Goal: Task Accomplishment & Management: Manage account settings

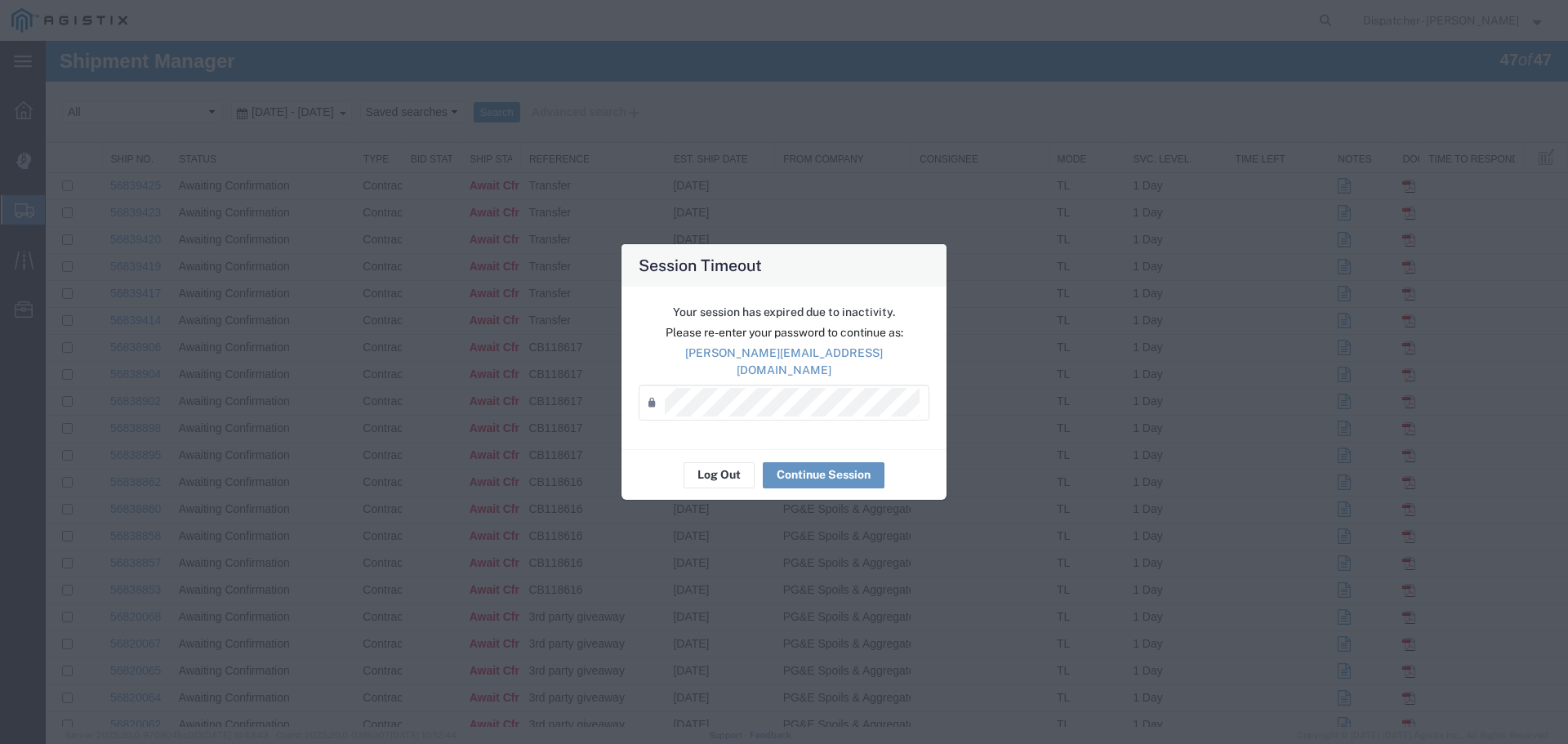
scroll to position [654, 0]
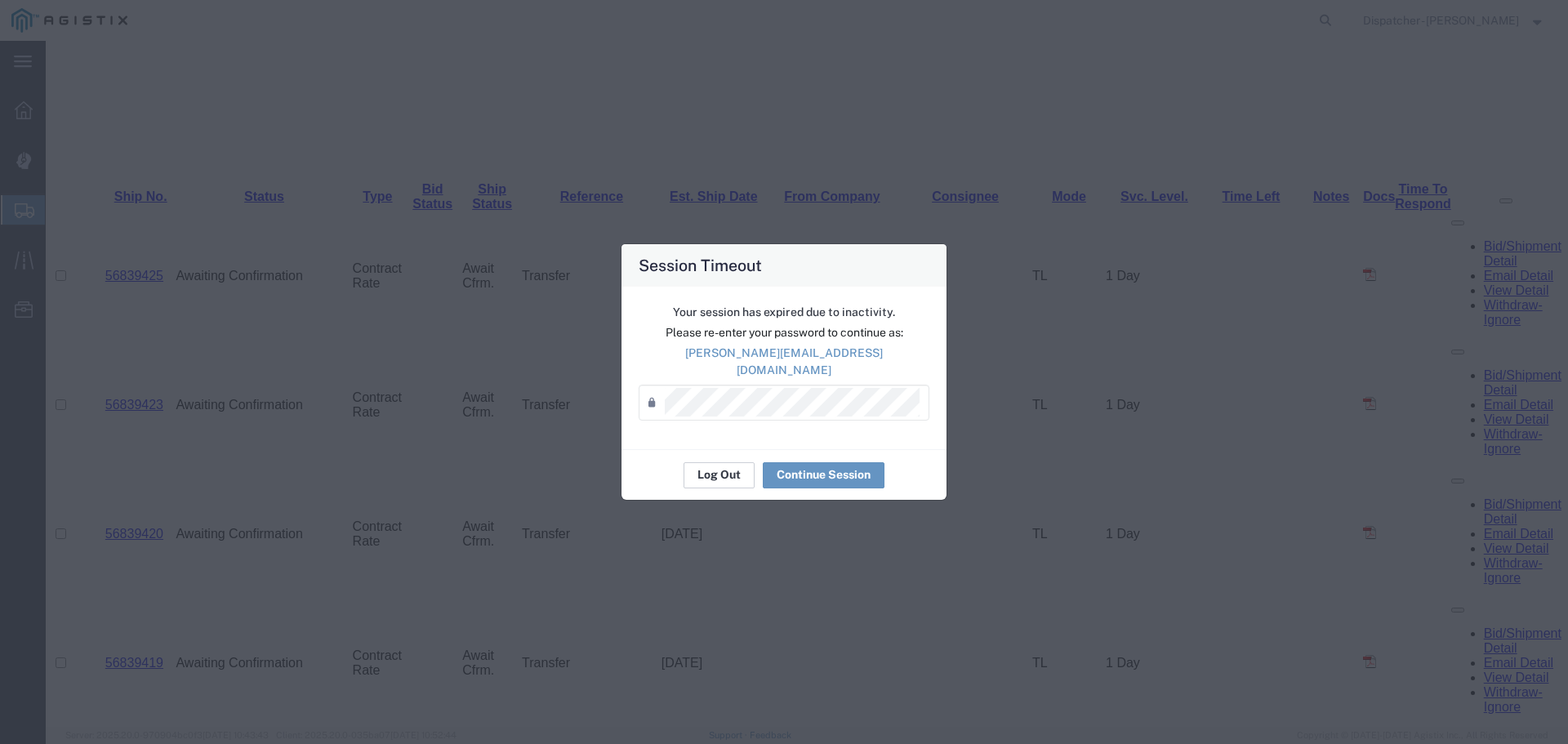
click at [708, 465] on button "Log Out" at bounding box center [720, 475] width 71 height 26
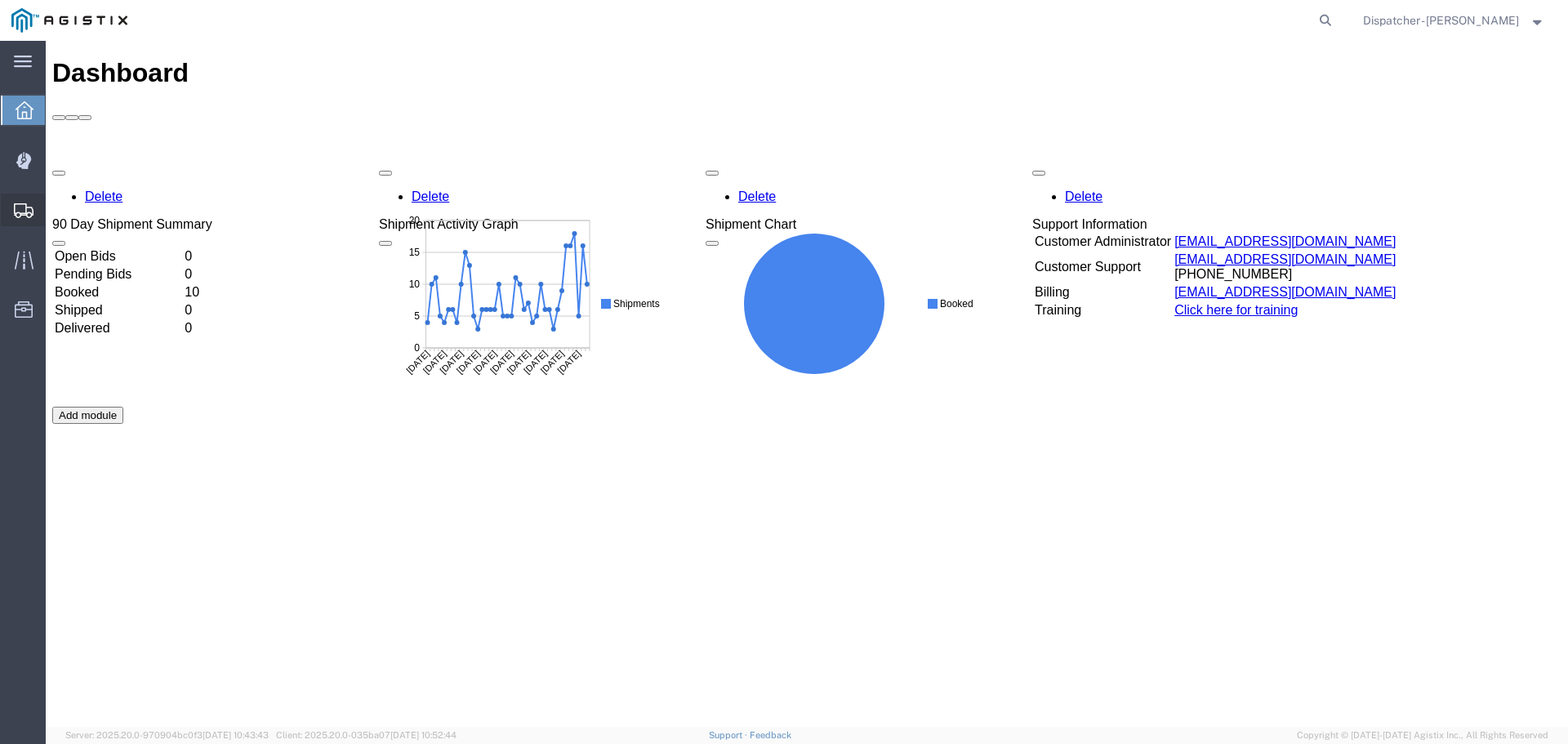
click at [56, 207] on span "Shipments" at bounding box center [51, 209] width 11 height 33
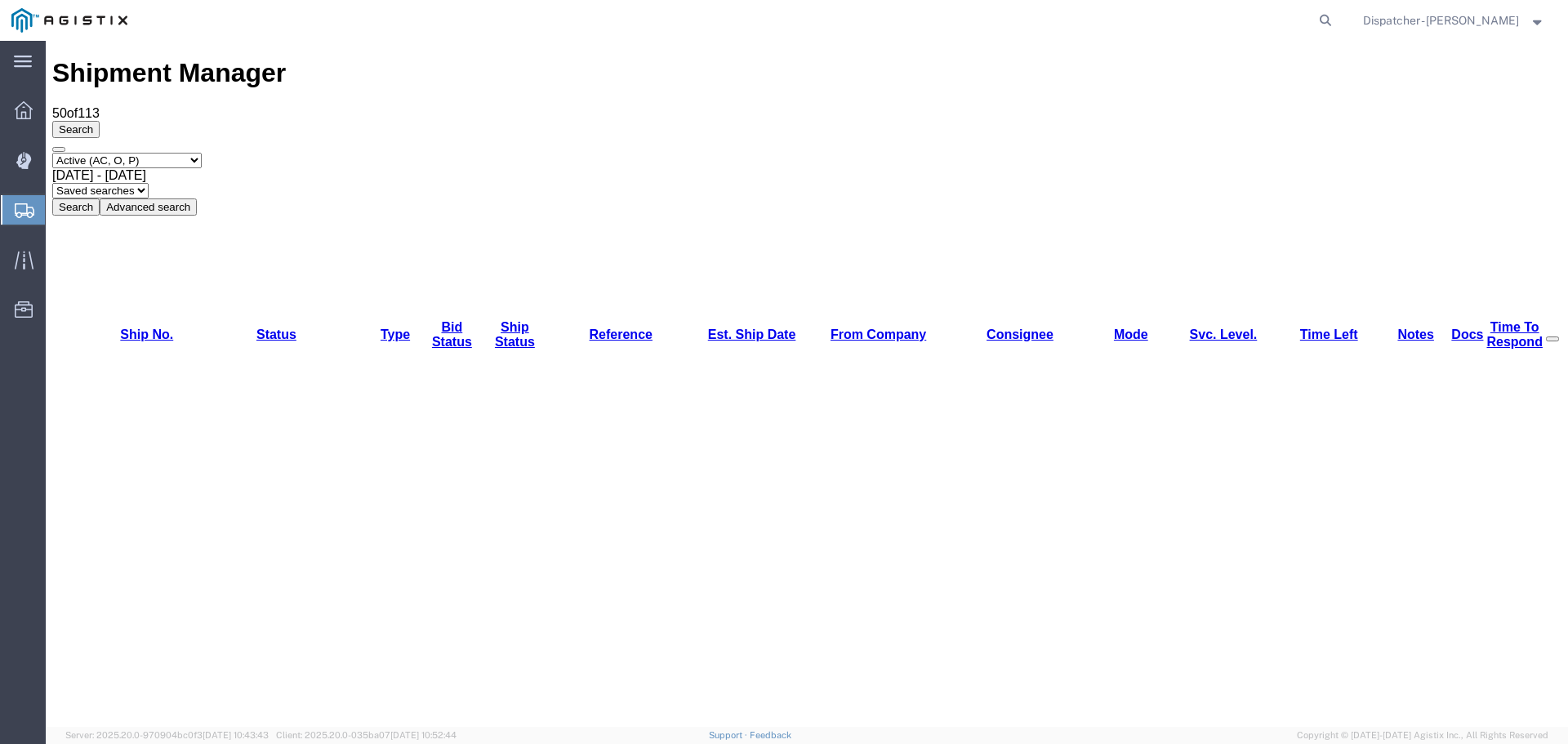
click at [147, 168] on span "[DATE] - [DATE]" at bounding box center [100, 175] width 94 height 14
click at [100, 198] on button "Search" at bounding box center [76, 207] width 47 height 17
click at [159, 153] on select "Select status Active (AC, O, P) All Approved Awaiting Confirmation (AC) Booked …" at bounding box center [127, 161] width 149 height 16
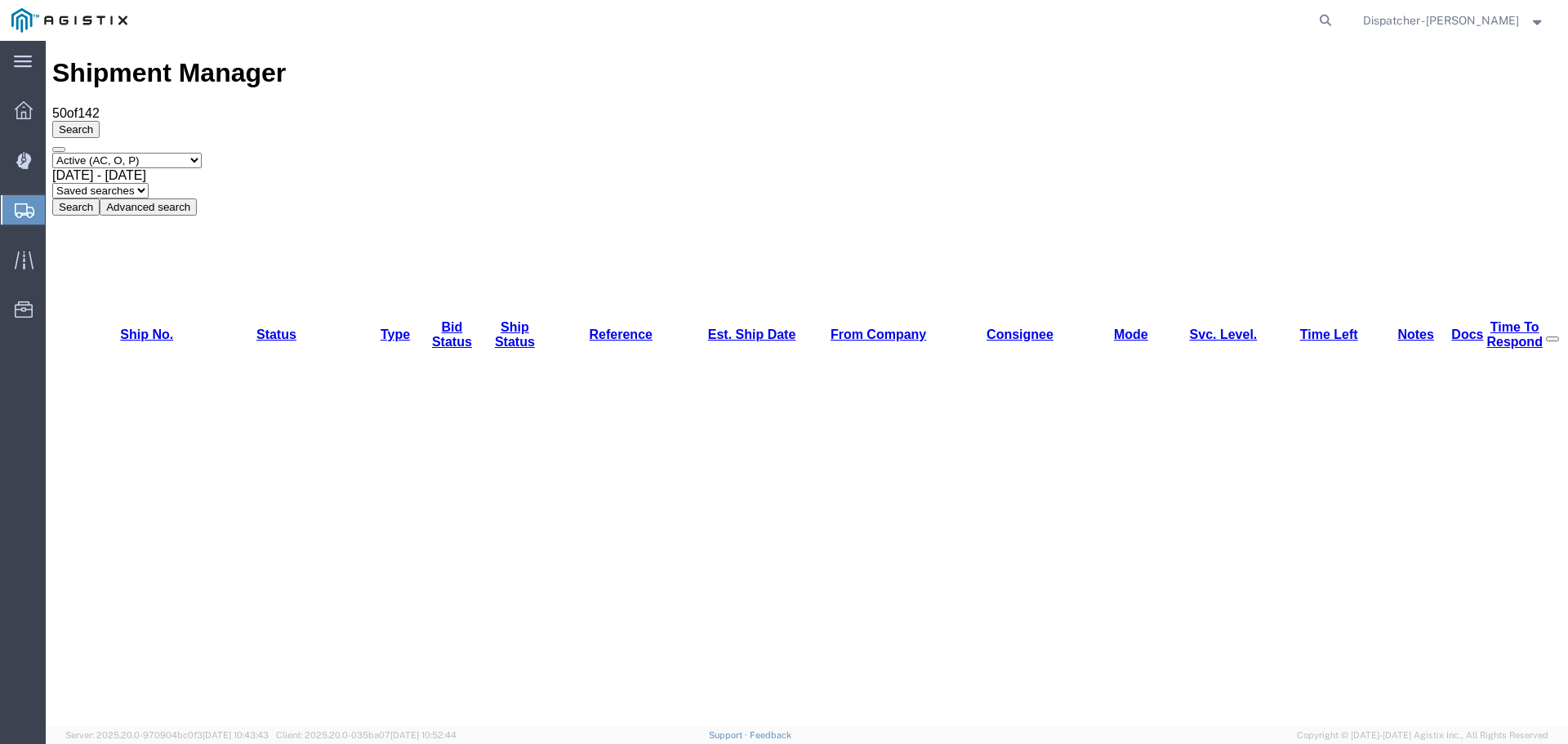
select select "ALL"
click at [53, 153] on select "Select status Active (AC, O, P) All Approved Awaiting Confirmation (AC) Booked …" at bounding box center [127, 161] width 149 height 16
click at [147, 168] on span "[DATE] - [DATE]" at bounding box center [100, 175] width 94 height 14
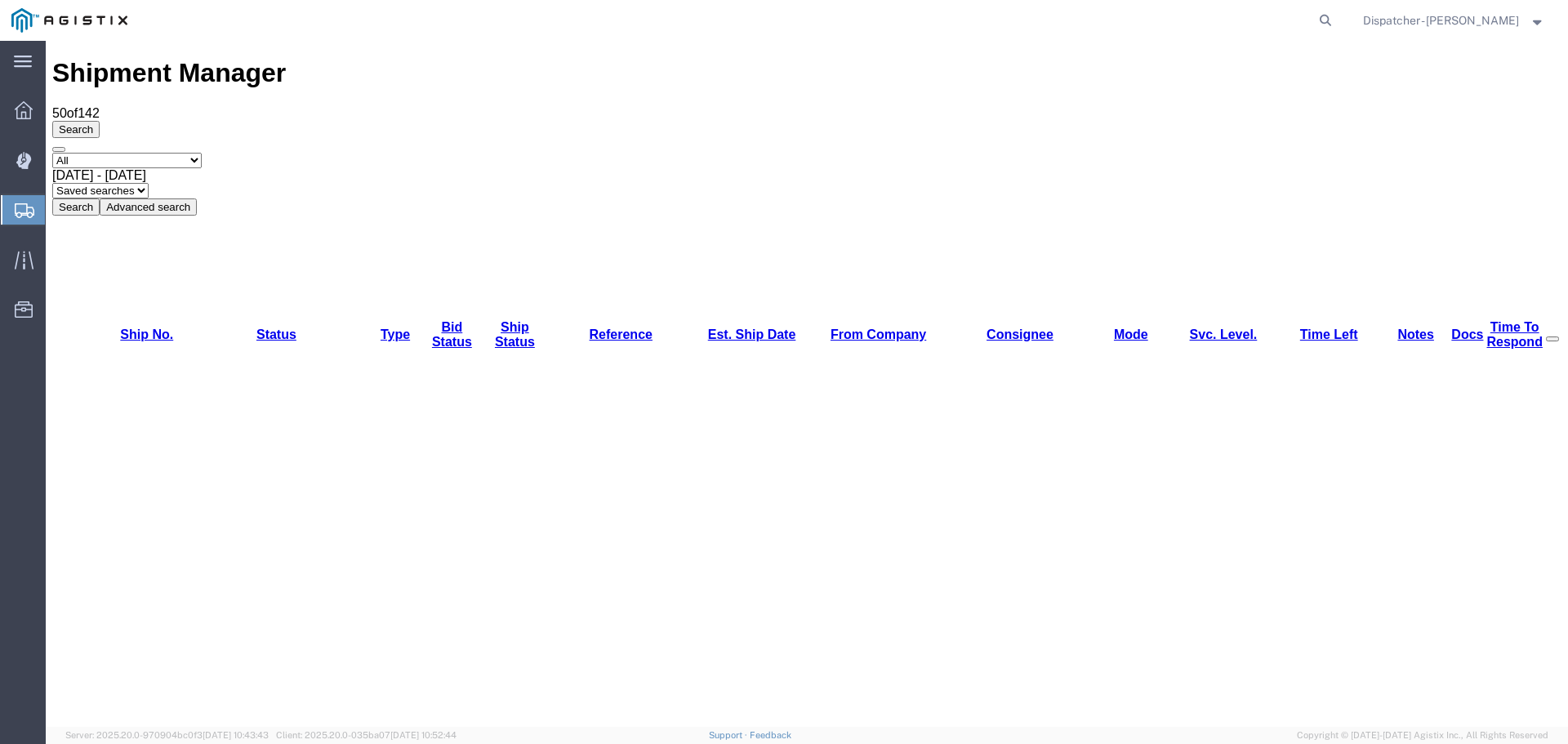
click at [100, 198] on button "Search" at bounding box center [76, 207] width 47 height 17
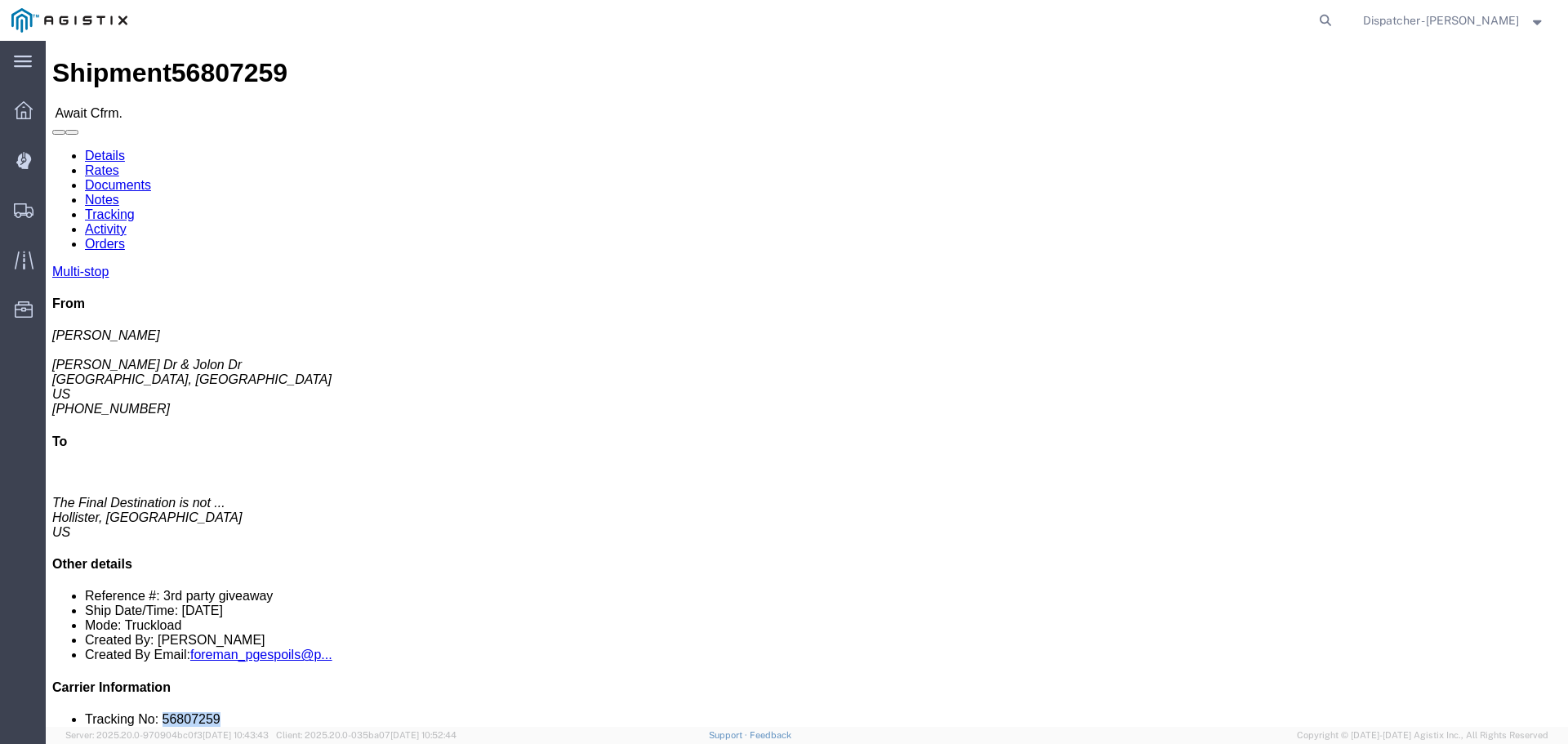
drag, startPoint x: 1363, startPoint y: 491, endPoint x: 1282, endPoint y: 491, distance: 81.0
click li "Tracking No: 56807259"
copy li "56807259"
click link "Tracking"
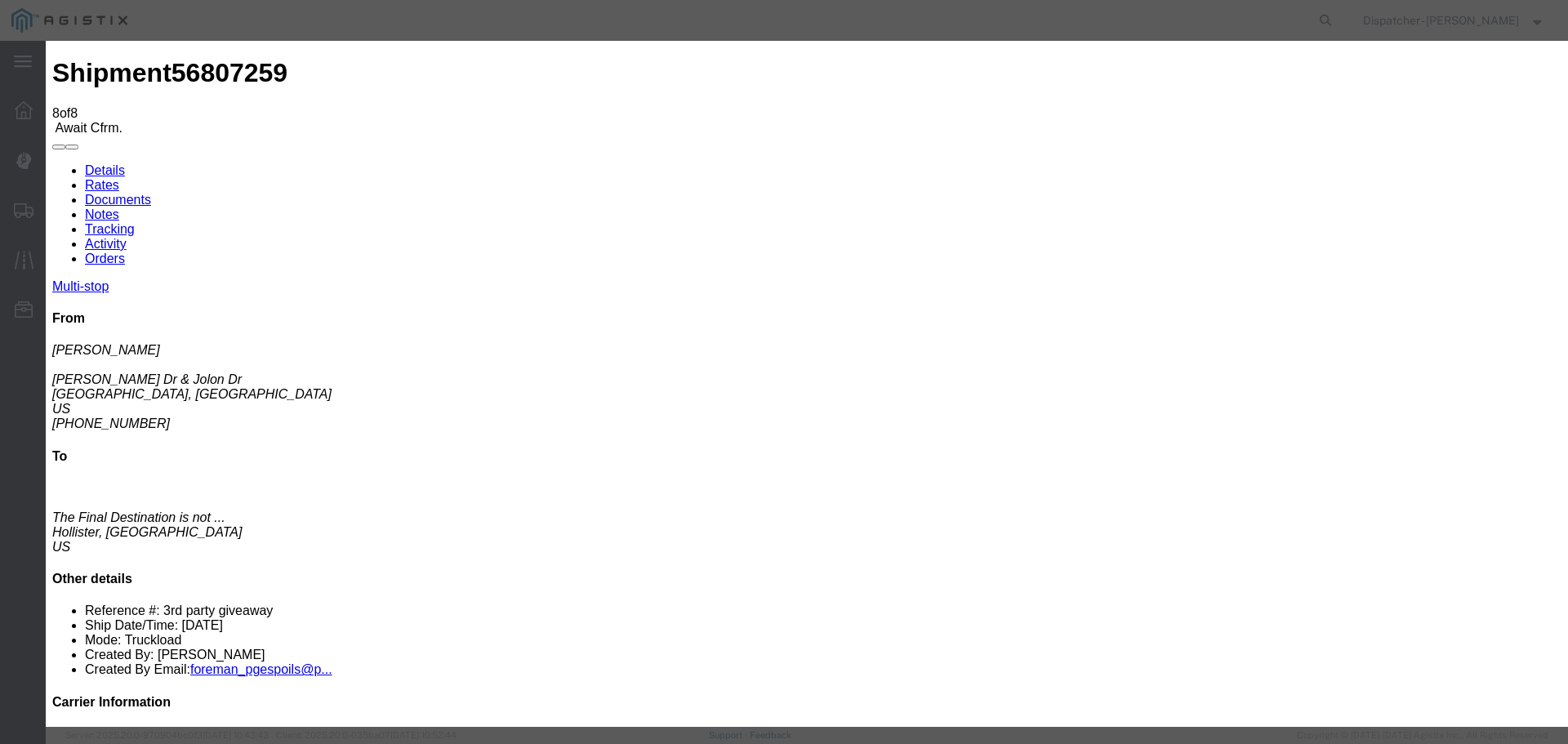
select select "DELIVRED"
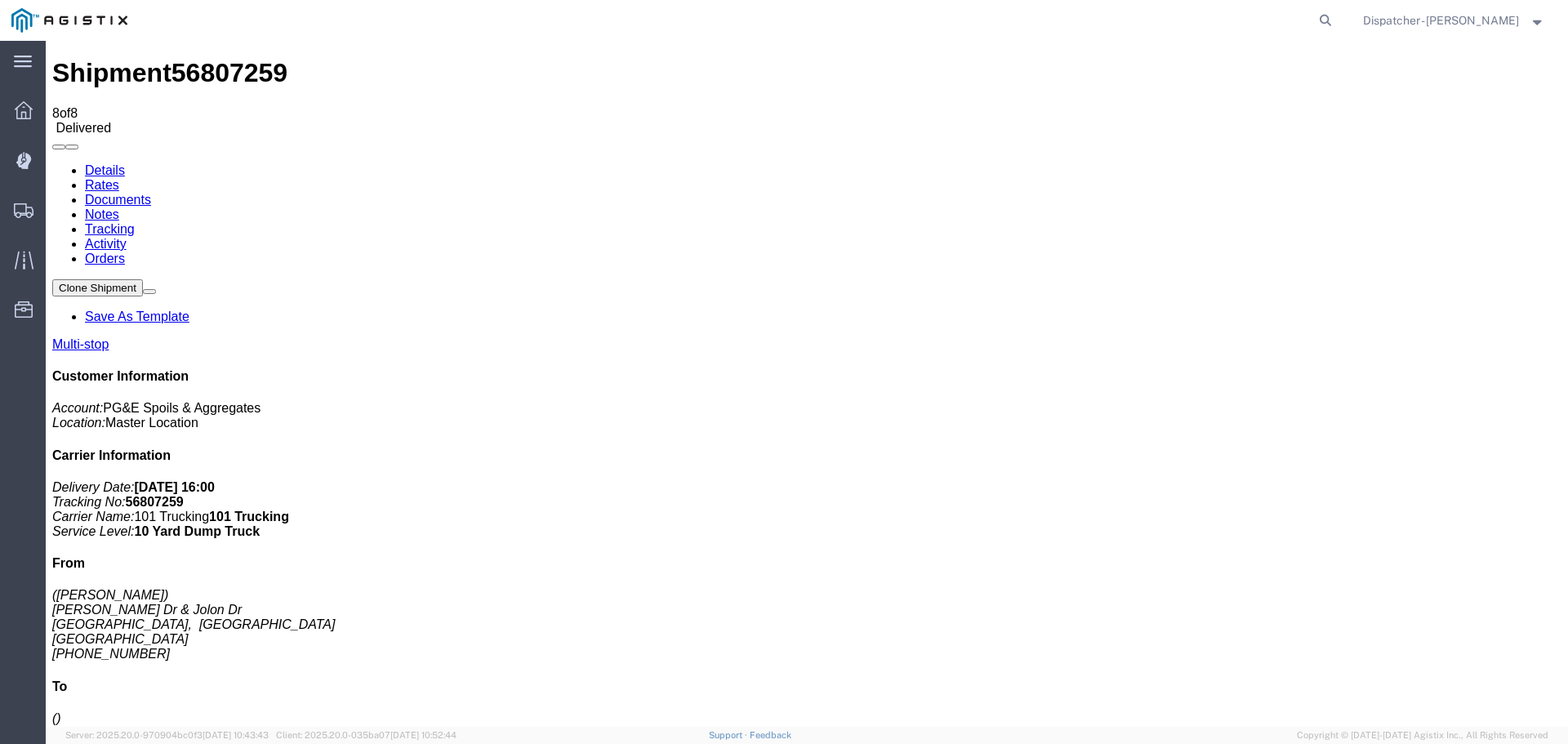
click at [119, 208] on link "Notes" at bounding box center [101, 214] width 35 height 14
click at [151, 193] on link "Documents" at bounding box center [117, 199] width 66 height 14
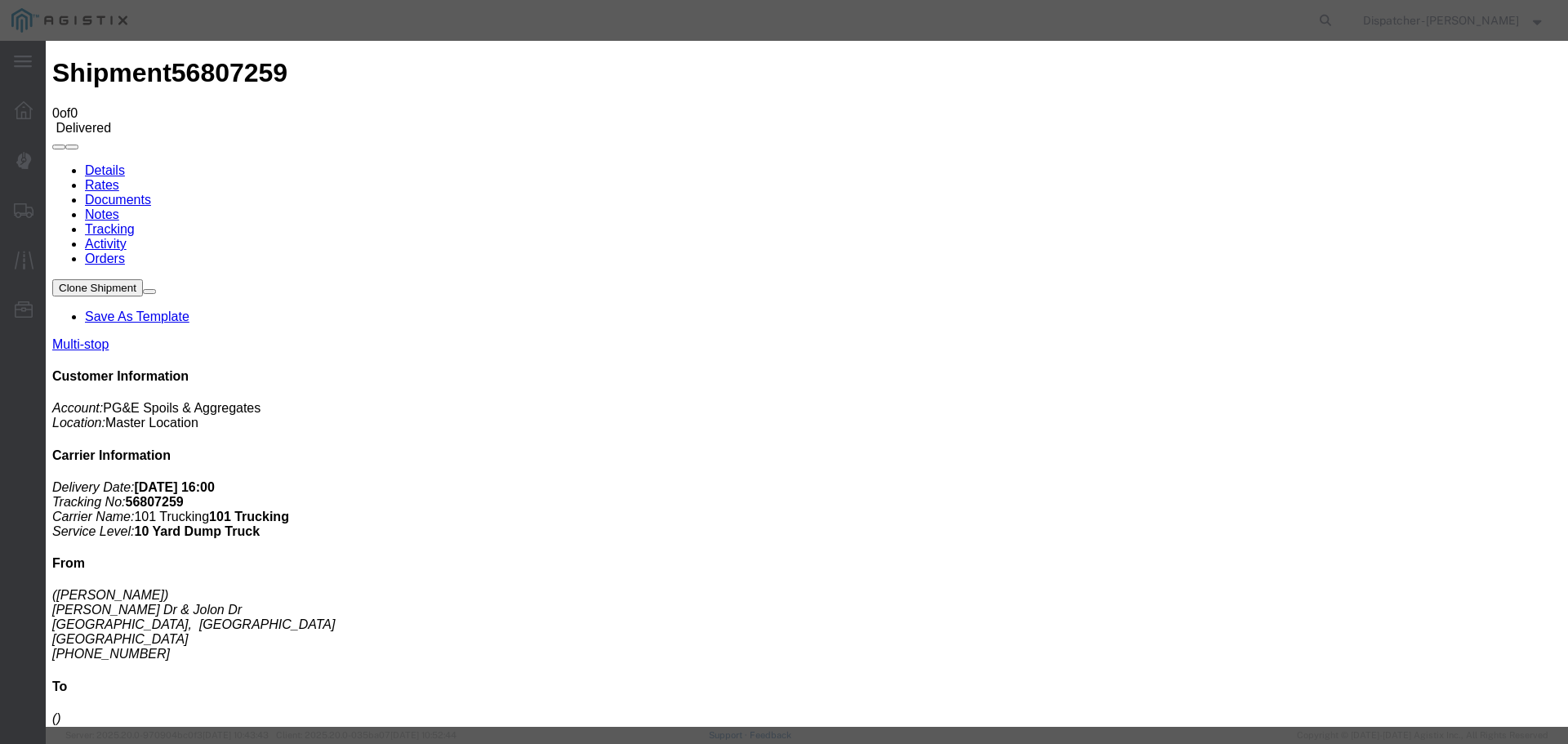
type input "Truck and Scale Tags"
type input "C:\fakepath\Truck and Scale Tags 56807259.pdf"
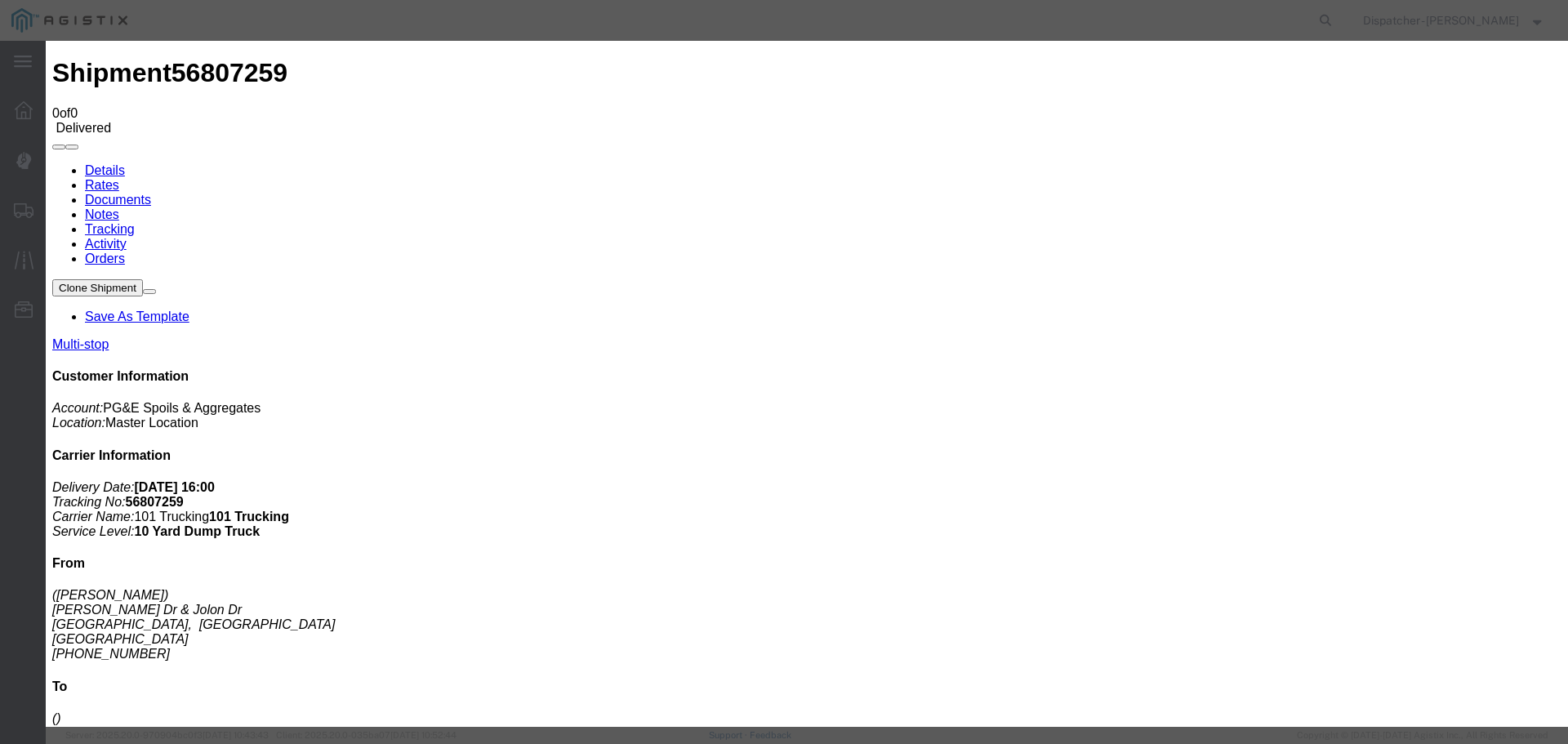
type input "Truck and Scale Tags"
type input "C:\fakepath\Truck and Scale Tags 56807259.pdf"
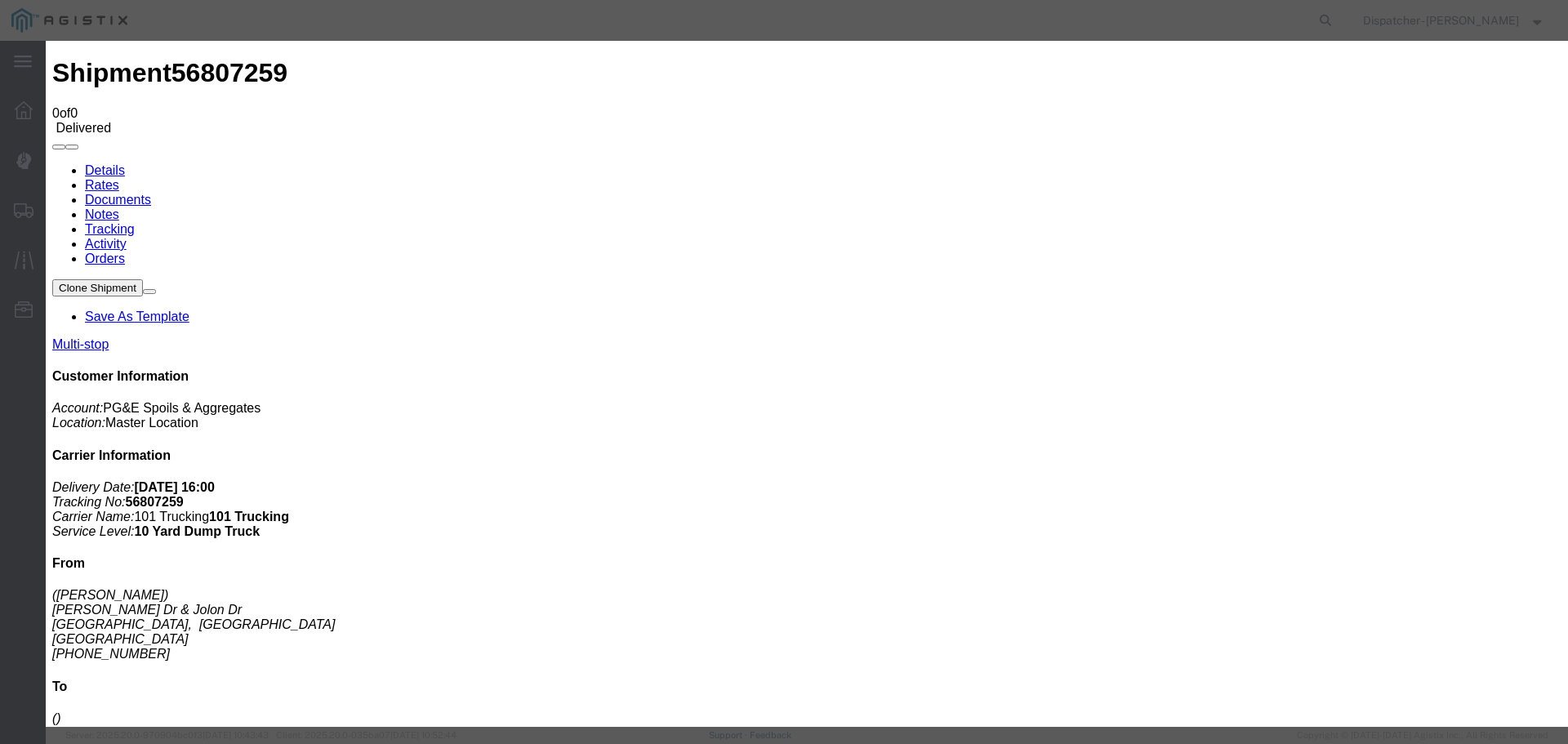
select select
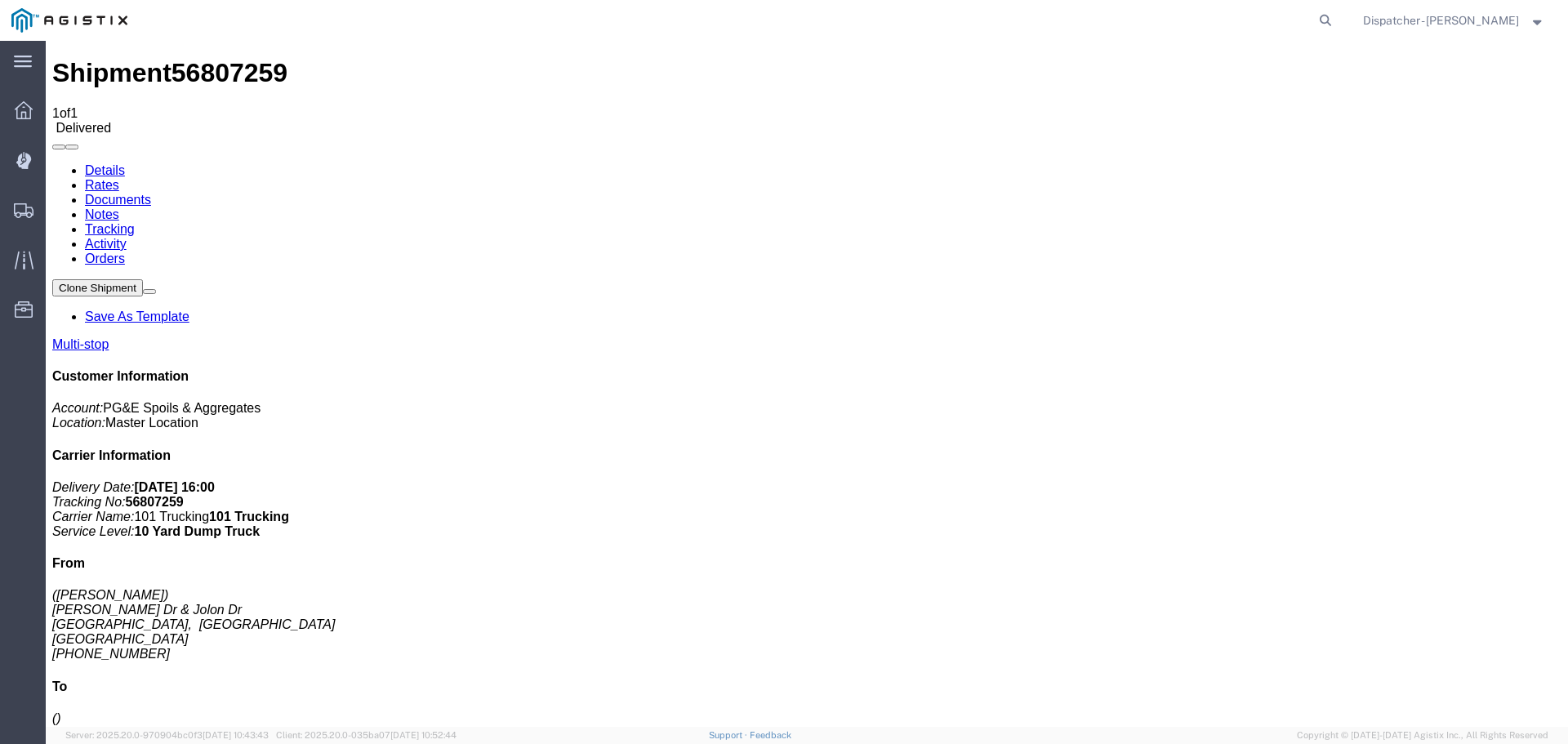
click at [56, 208] on span "Shipments" at bounding box center [51, 209] width 11 height 33
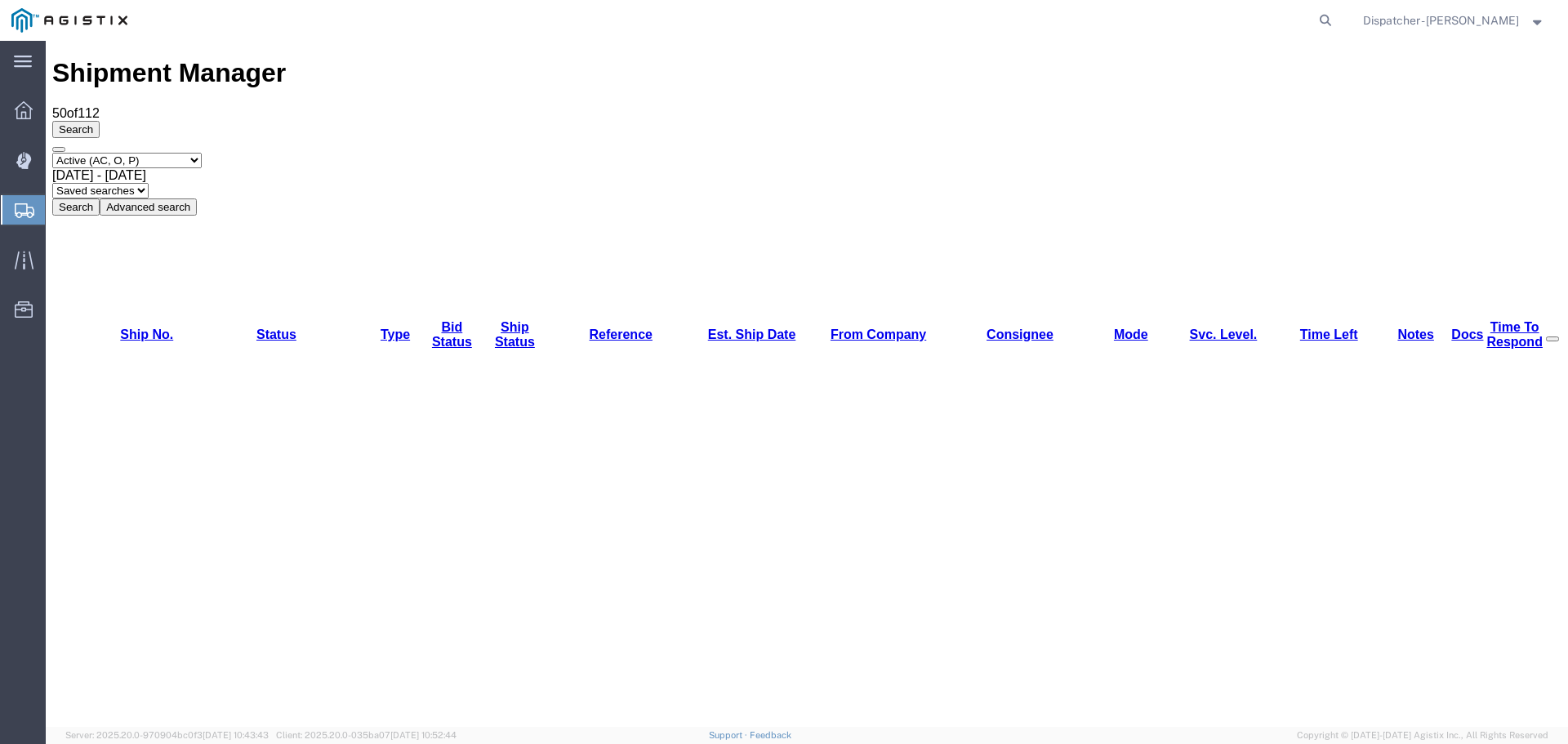
click at [170, 153] on select "Select status Active (AC, O, P) All Approved Awaiting Confirmation (AC) Booked …" at bounding box center [127, 161] width 149 height 16
select select "ALL"
click at [53, 153] on select "Select status Active (AC, O, P) All Approved Awaiting Confirmation (AC) Booked …" at bounding box center [127, 161] width 149 height 16
click at [147, 168] on span "[DATE] - [DATE]" at bounding box center [100, 175] width 94 height 14
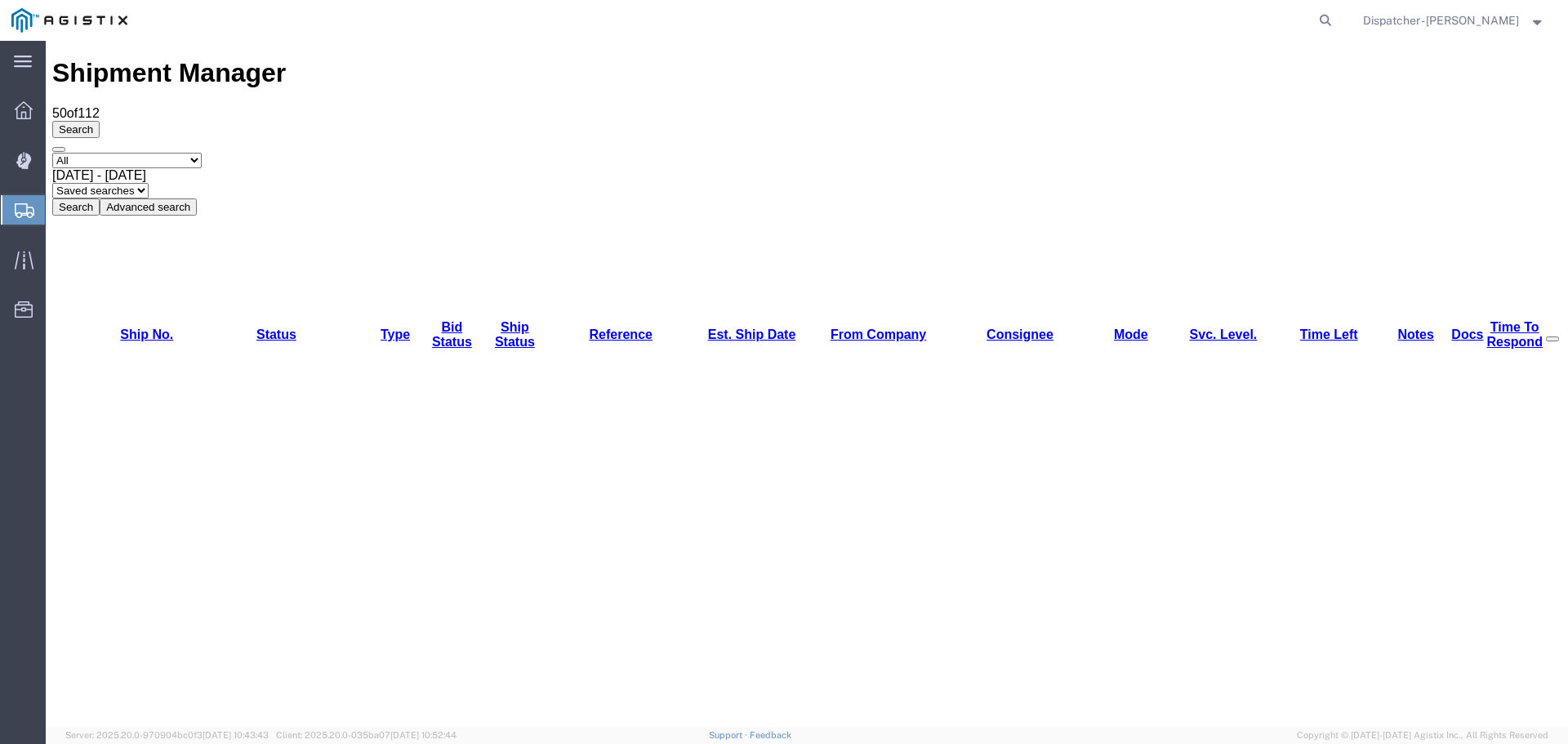
click at [100, 198] on button "Search" at bounding box center [76, 207] width 47 height 17
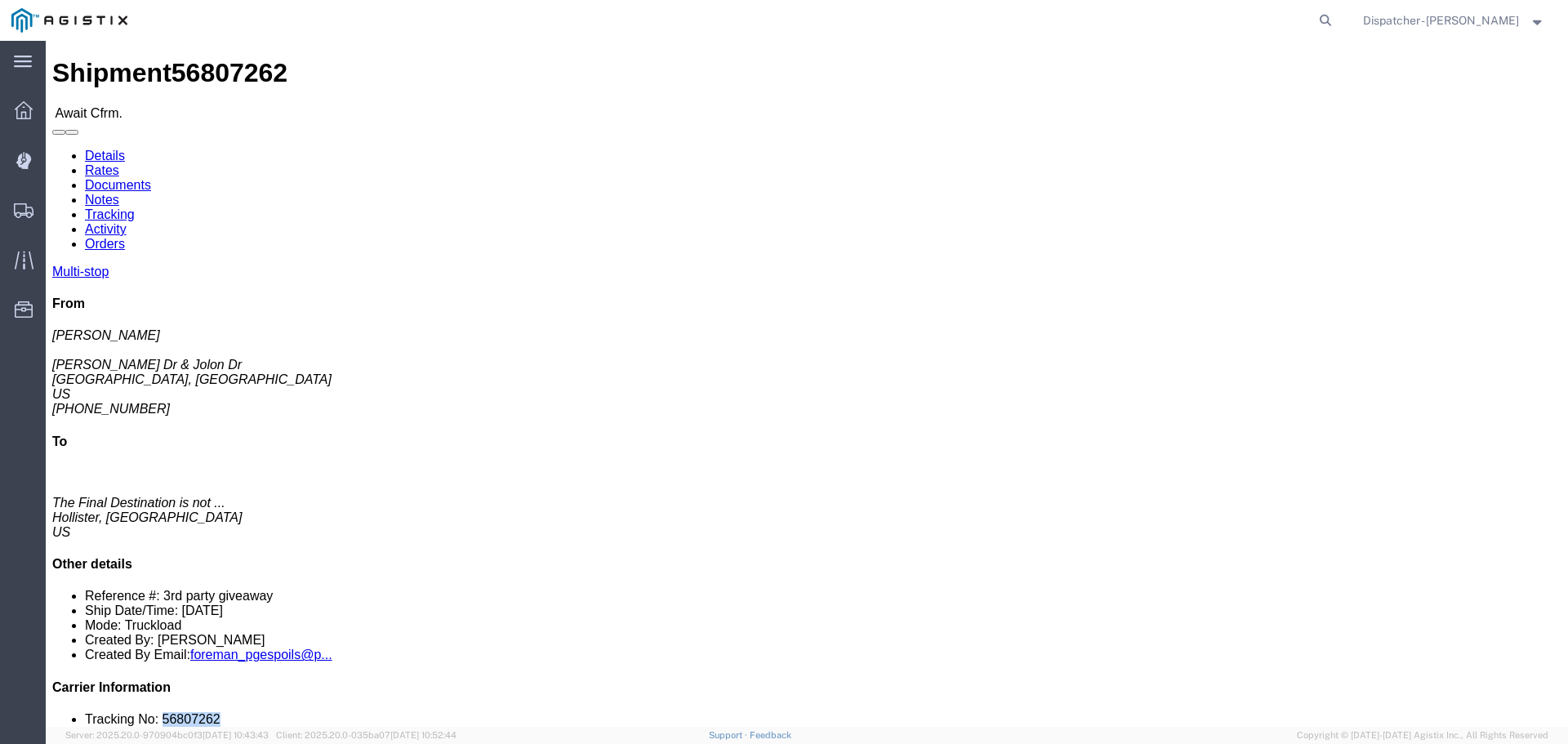
drag, startPoint x: 1348, startPoint y: 497, endPoint x: 1283, endPoint y: 493, distance: 65.1
click li "Tracking No: 56807262"
copy li "56807262"
click link "Tracking"
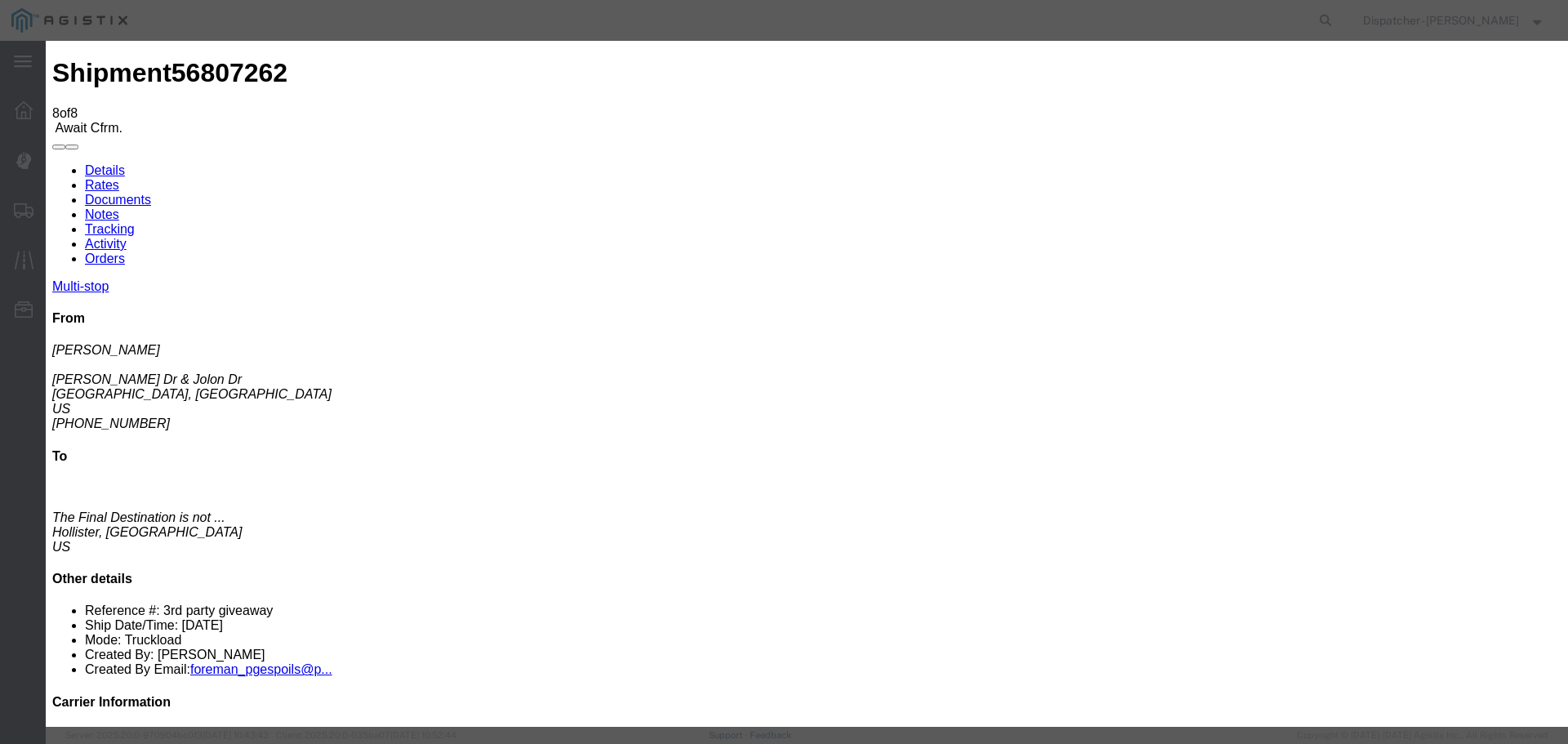
select select "DELIVRED"
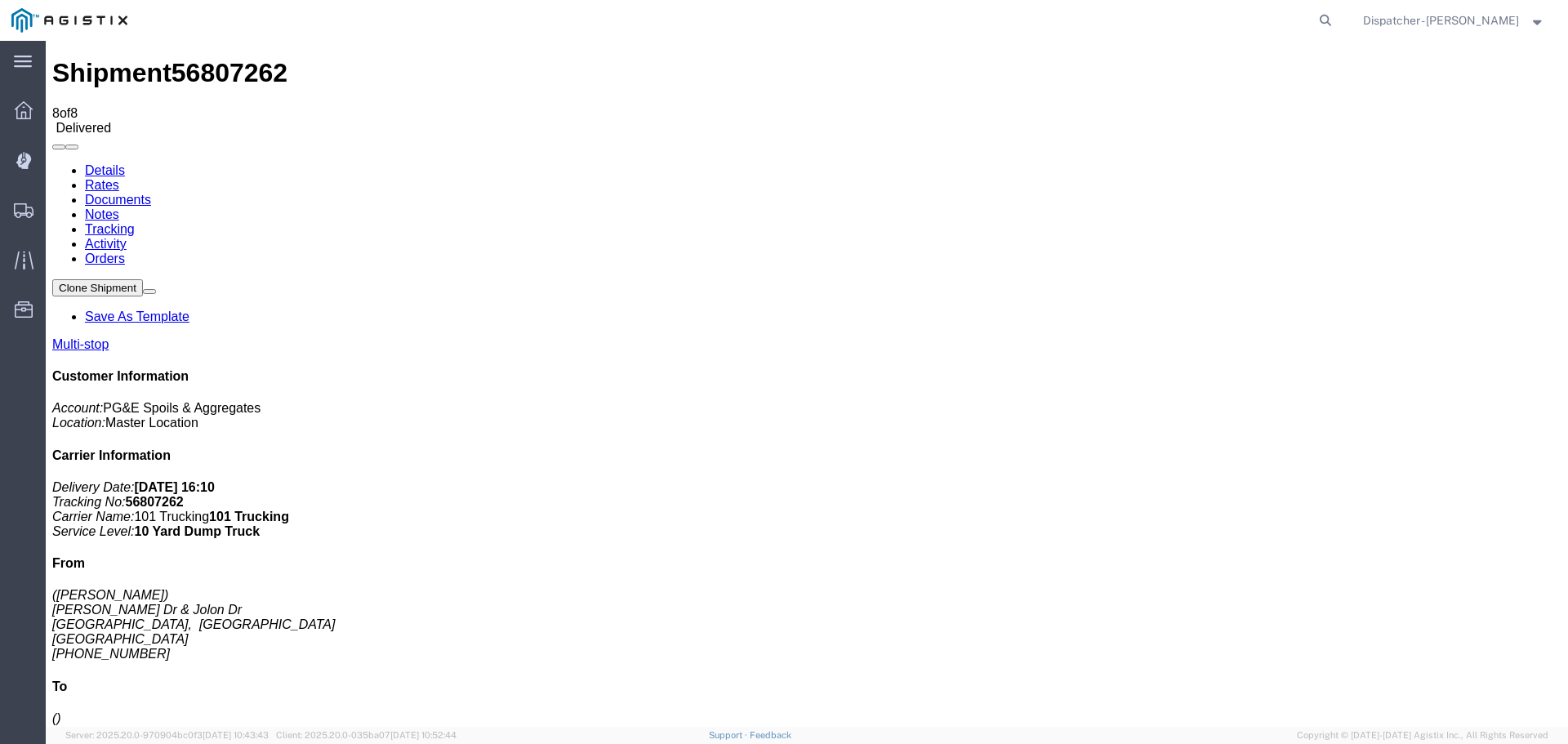
click at [119, 208] on link "Notes" at bounding box center [101, 214] width 35 height 14
click at [151, 193] on link "Documents" at bounding box center [117, 199] width 66 height 14
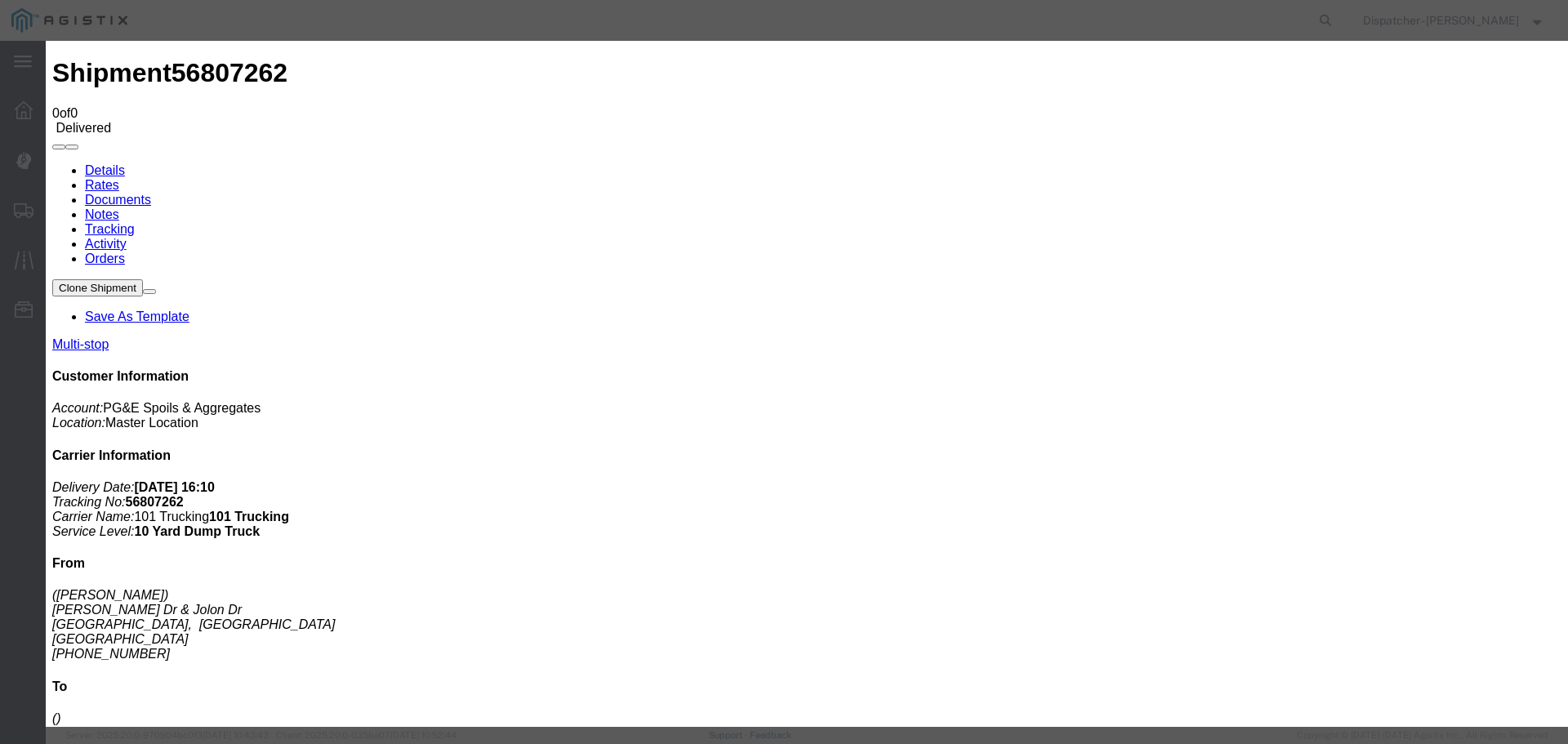
type input "Truck and Scale Tags"
type input "C:\fakepath\Truck and Scale Tags 56807262.pdf"
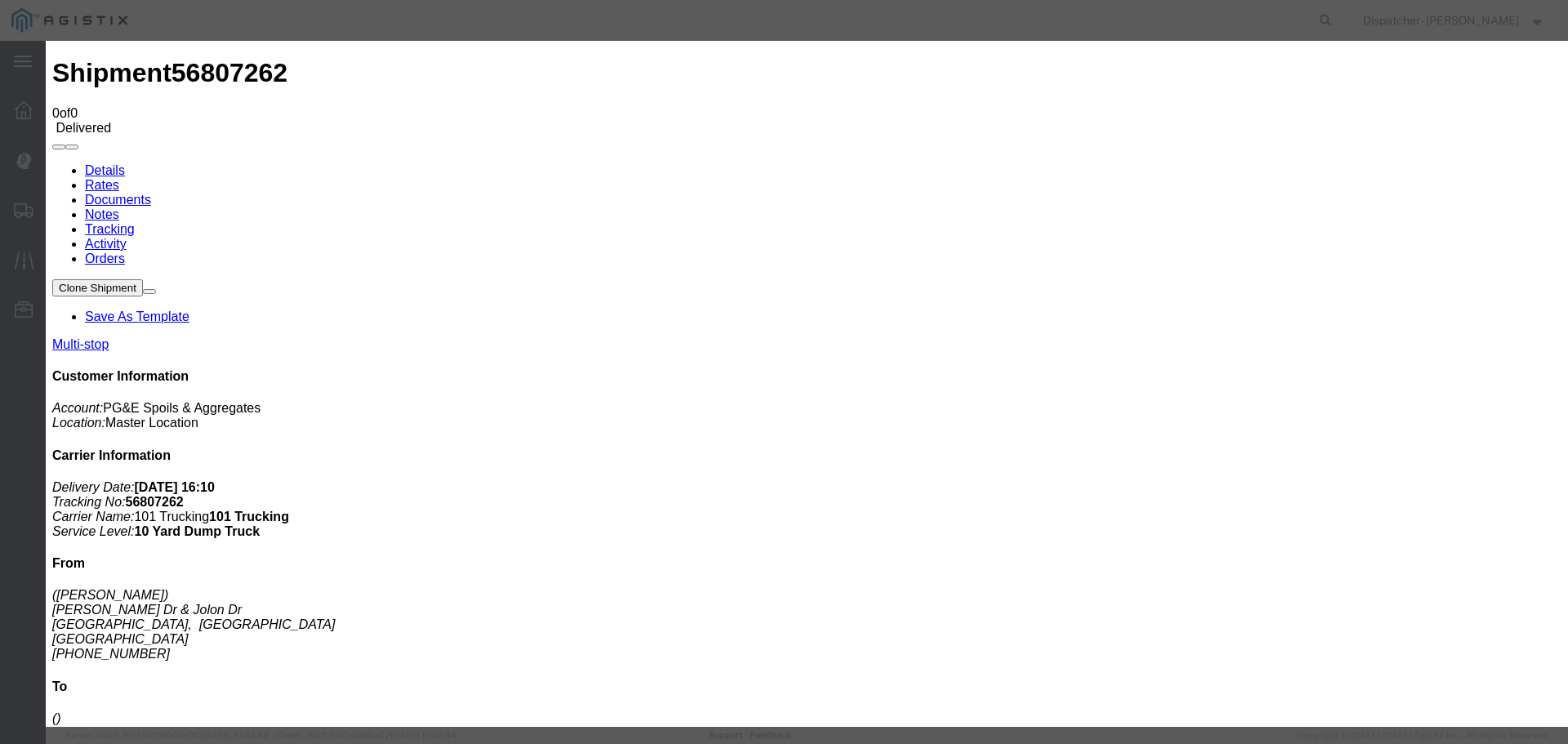
select select
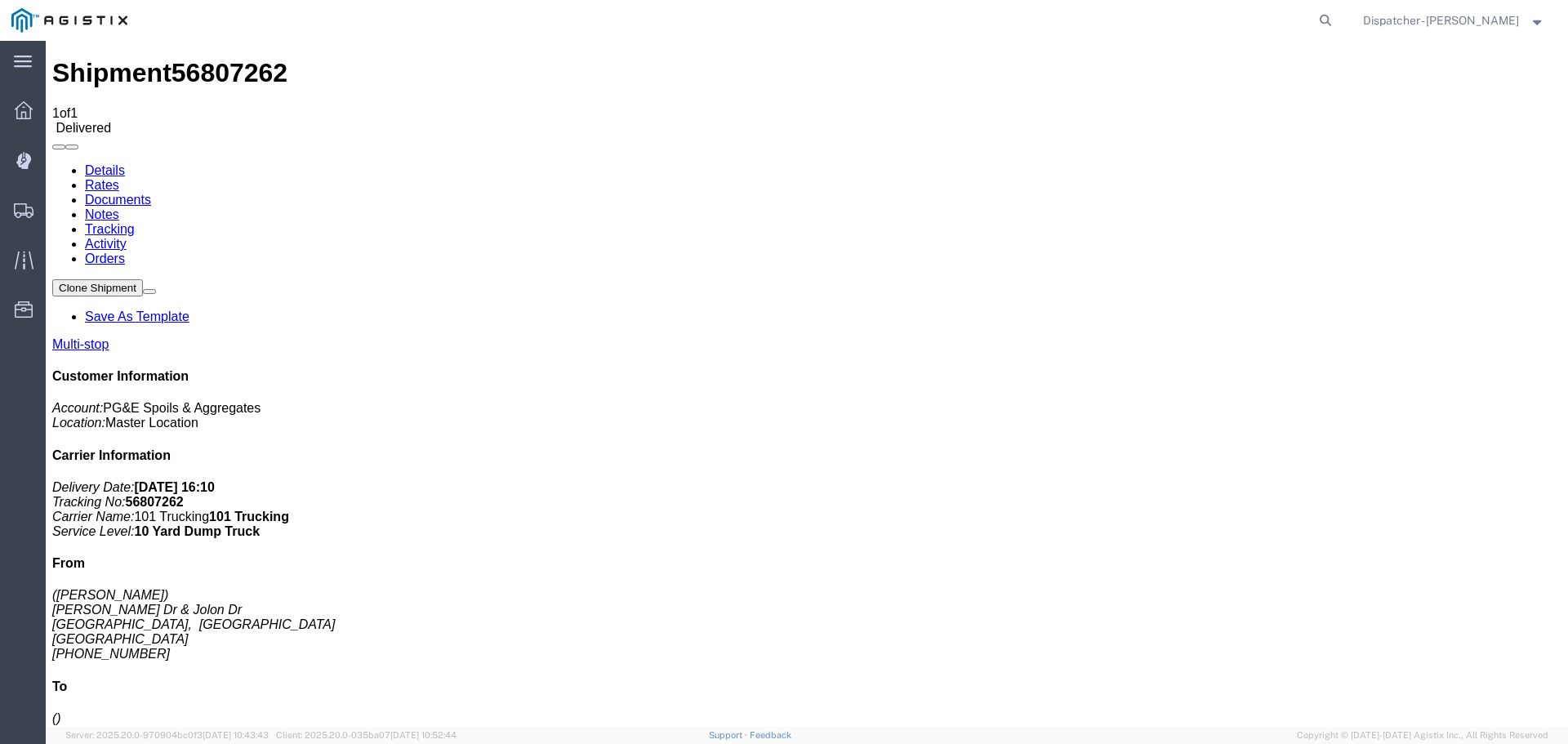
click at [56, 203] on span "Shipments" at bounding box center [51, 209] width 11 height 33
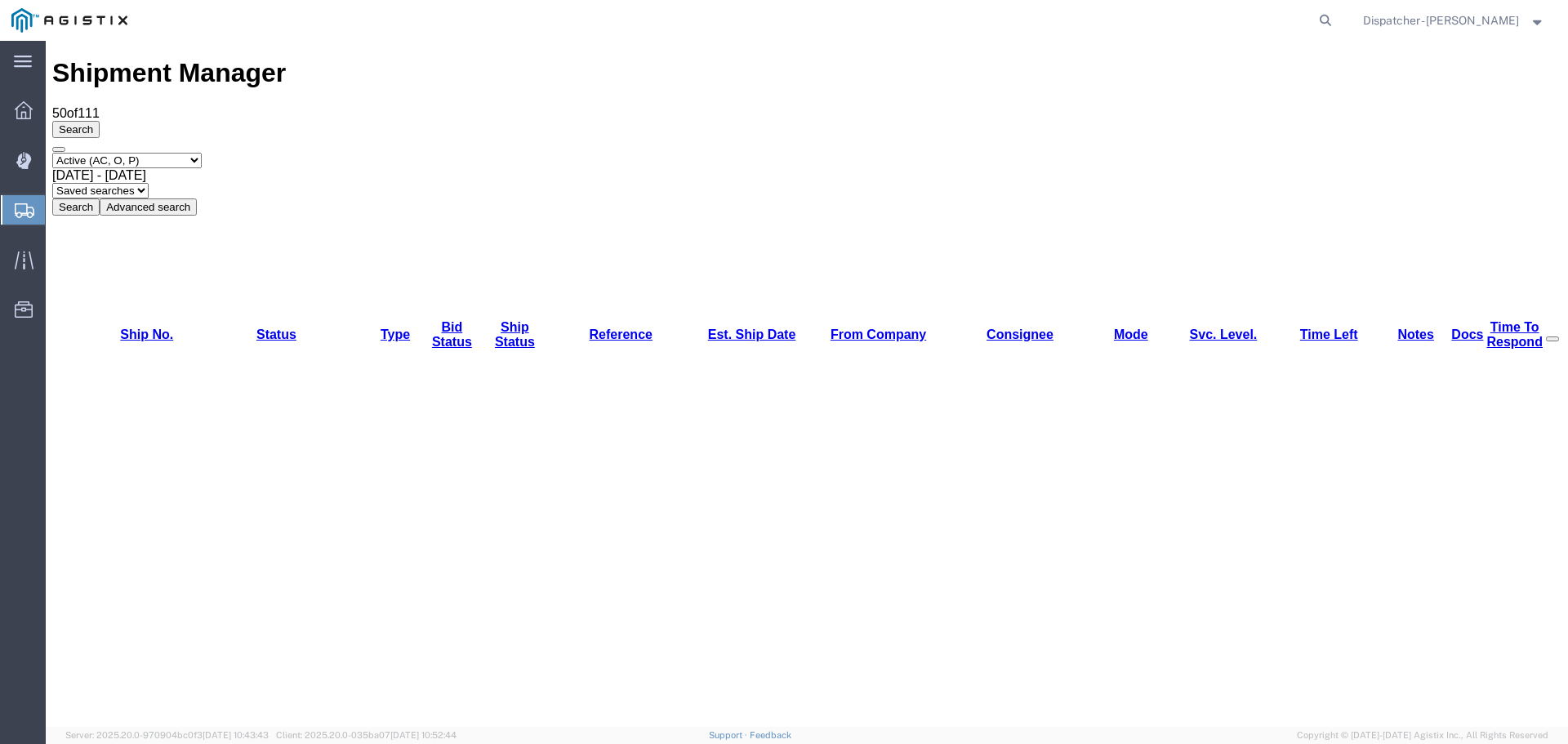
click at [160, 153] on select "Select status Active (AC, O, P) All Approved Awaiting Confirmation (AC) Booked …" at bounding box center [127, 161] width 149 height 16
select select "ALL"
click at [53, 153] on select "Select status Active (AC, O, P) All Approved Awaiting Confirmation (AC) Booked …" at bounding box center [127, 161] width 149 height 16
click at [147, 168] on span "[DATE] - [DATE]" at bounding box center [100, 175] width 94 height 14
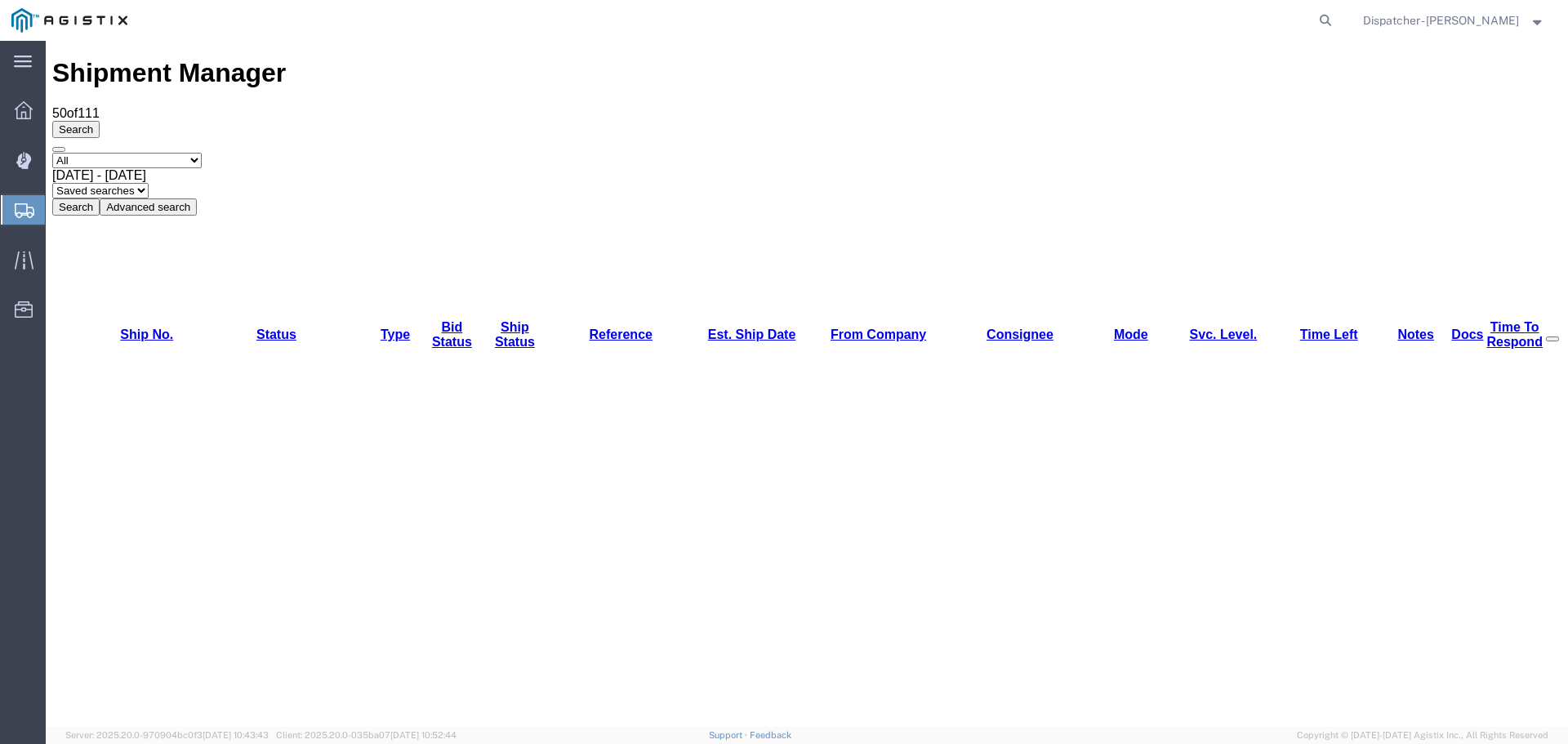
click at [100, 198] on button "Search" at bounding box center [76, 207] width 47 height 17
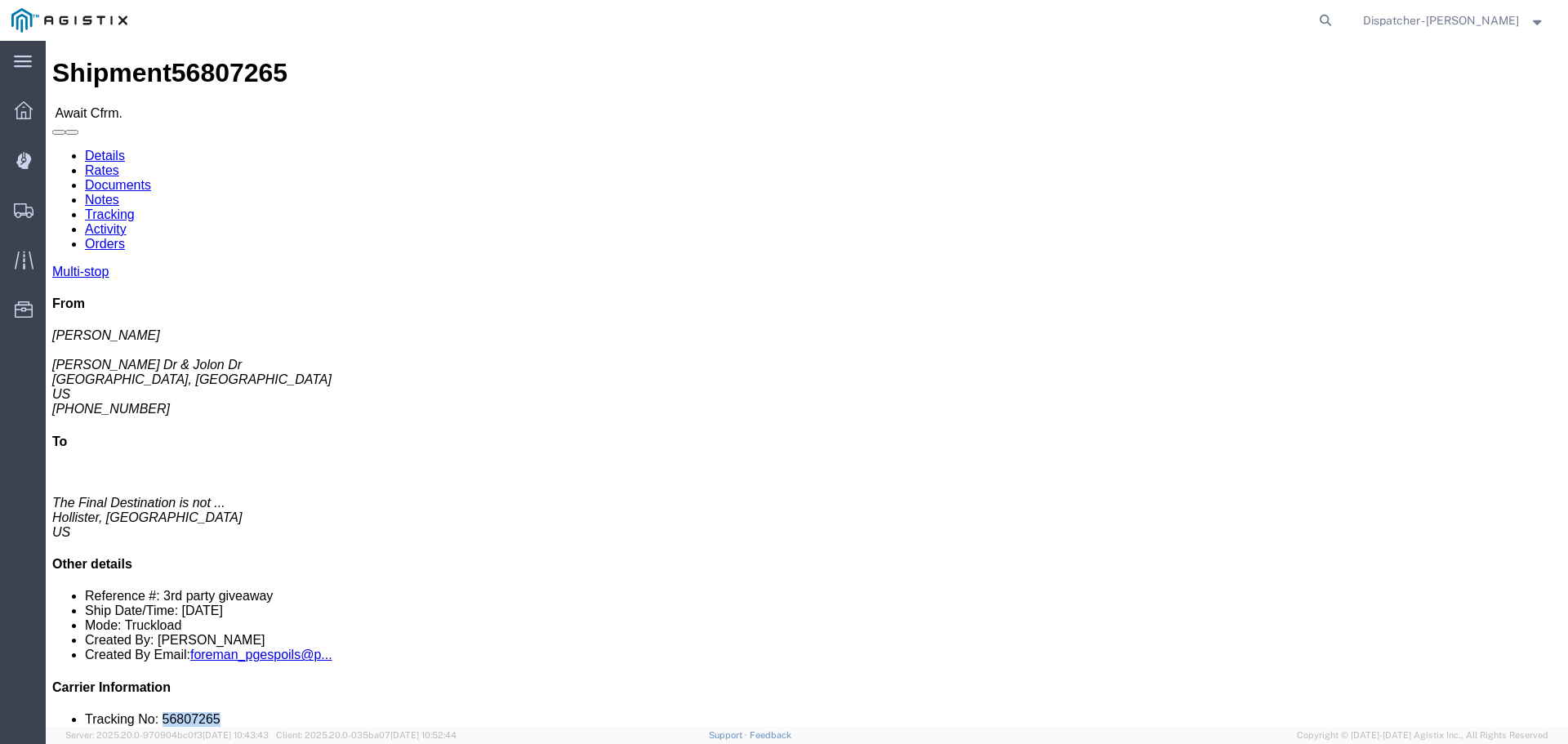
drag, startPoint x: 1342, startPoint y: 491, endPoint x: 1283, endPoint y: 495, distance: 59.1
click li "Tracking No: 56807265"
copy li "56807265"
click link "Tracking"
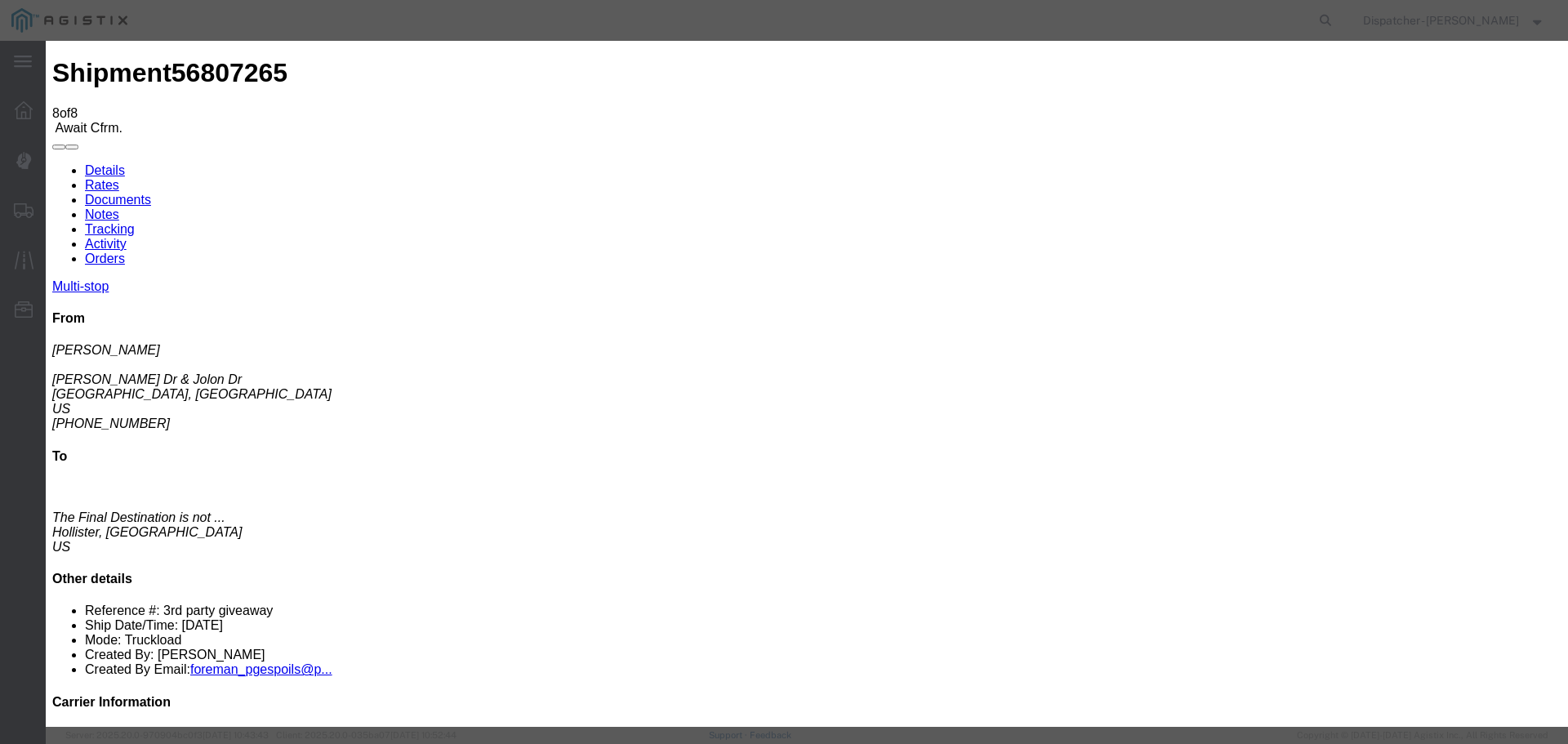
select select "DELIVRED"
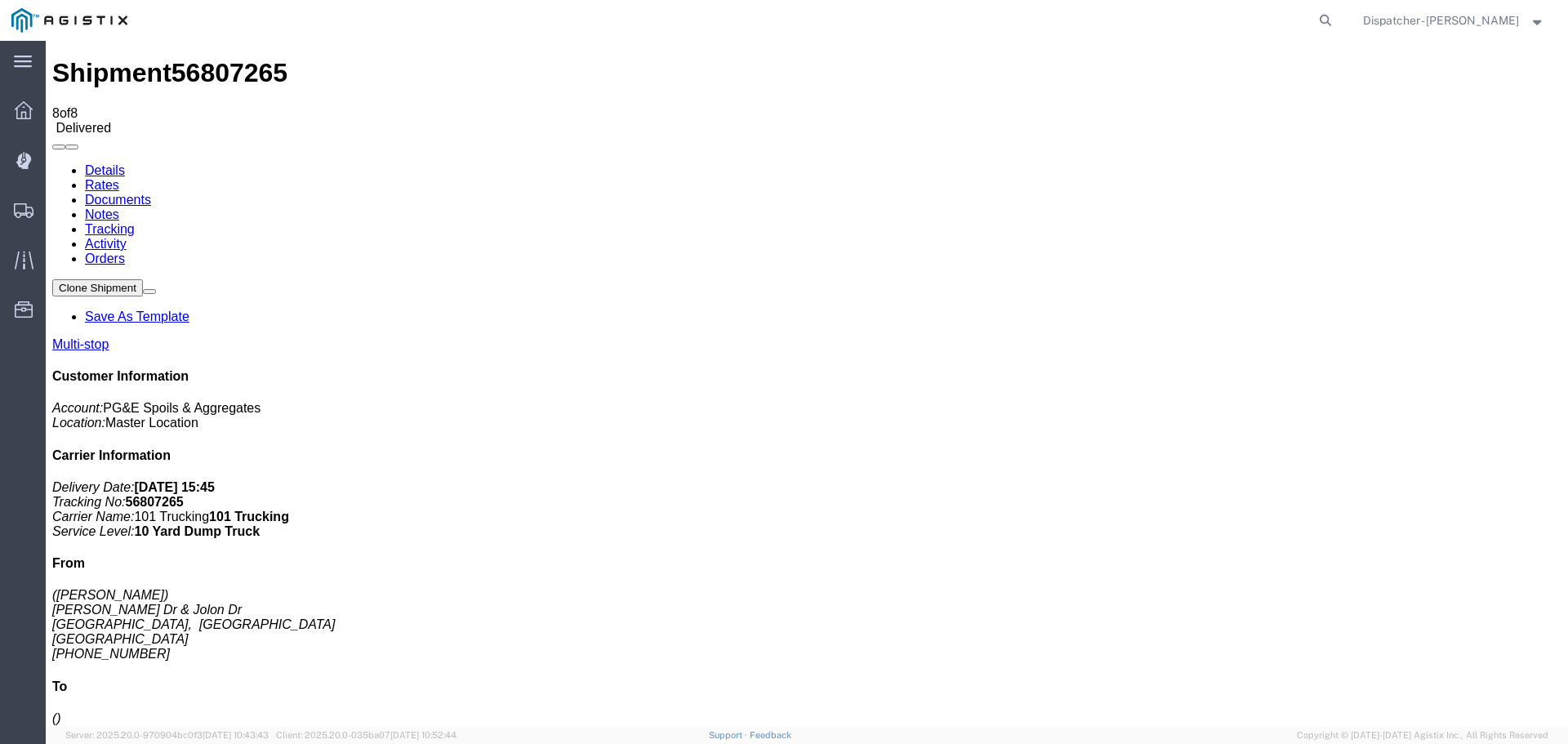
click at [119, 208] on link "Notes" at bounding box center [101, 214] width 35 height 14
click at [151, 193] on link "Documents" at bounding box center [117, 199] width 66 height 14
click at [119, 208] on link "Notes" at bounding box center [101, 214] width 35 height 14
click at [151, 193] on link "Documents" at bounding box center [117, 199] width 66 height 14
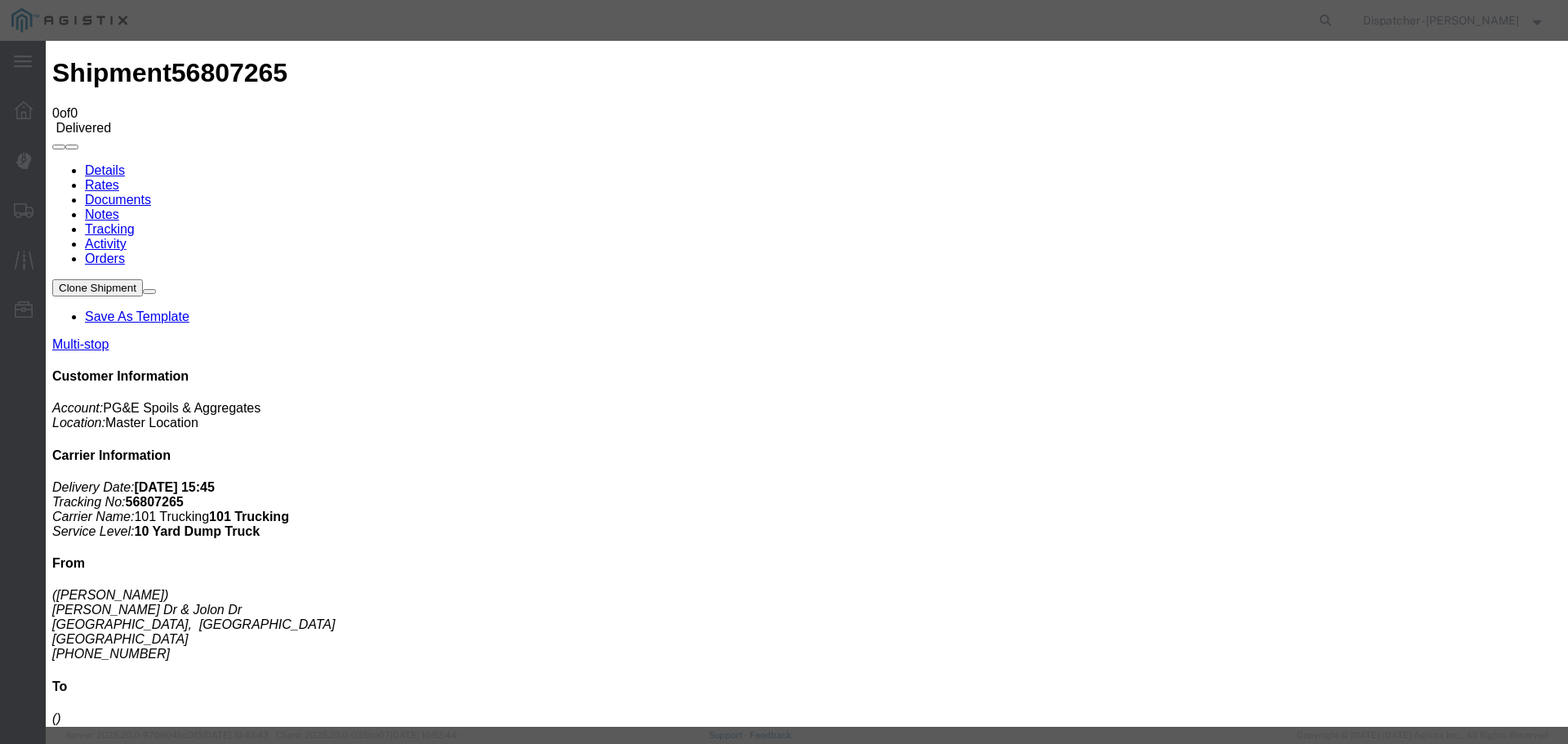
type input "Truck and Scale Tags"
type input "C:\fakepath\Truck and Scale Tags 56807265.pdf"
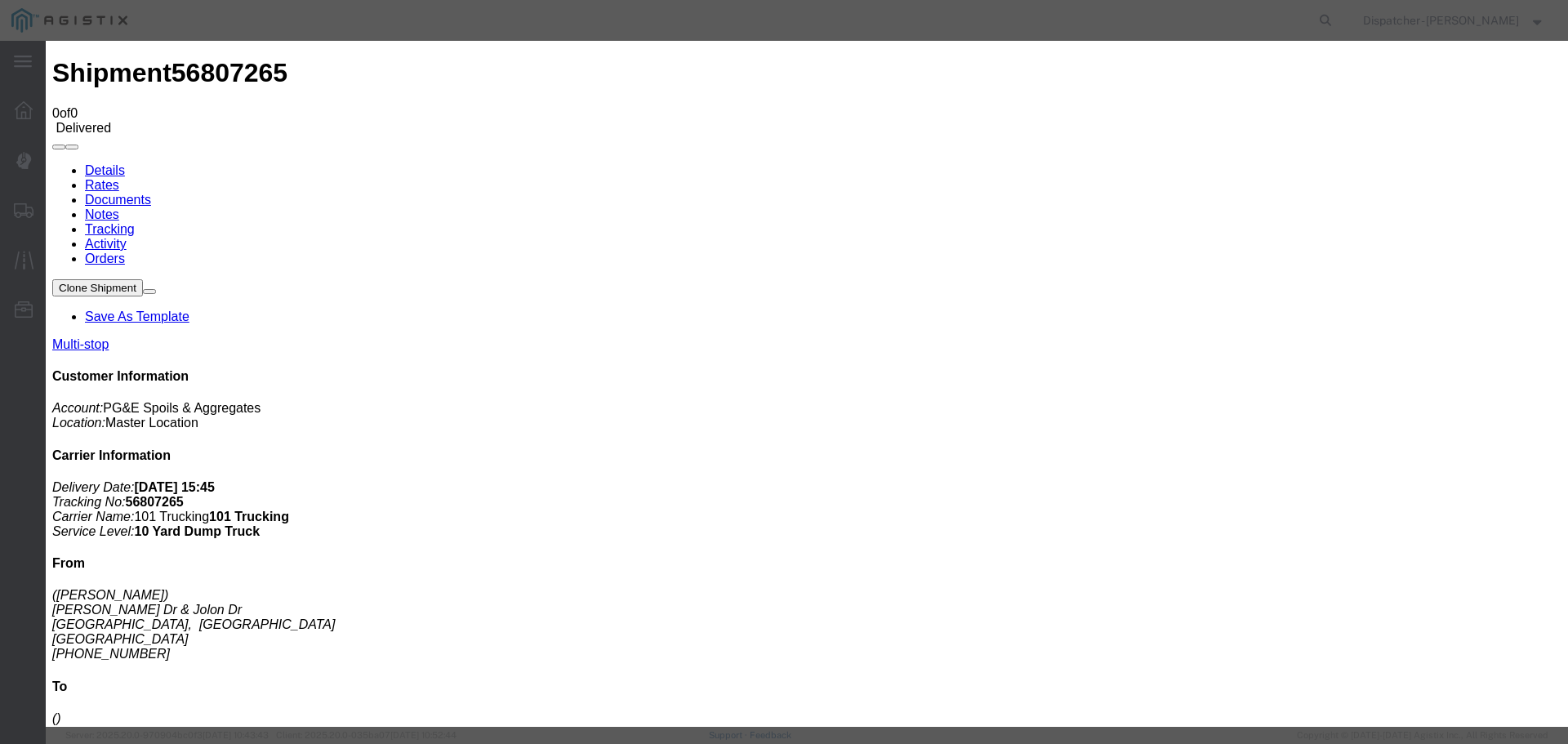
select select
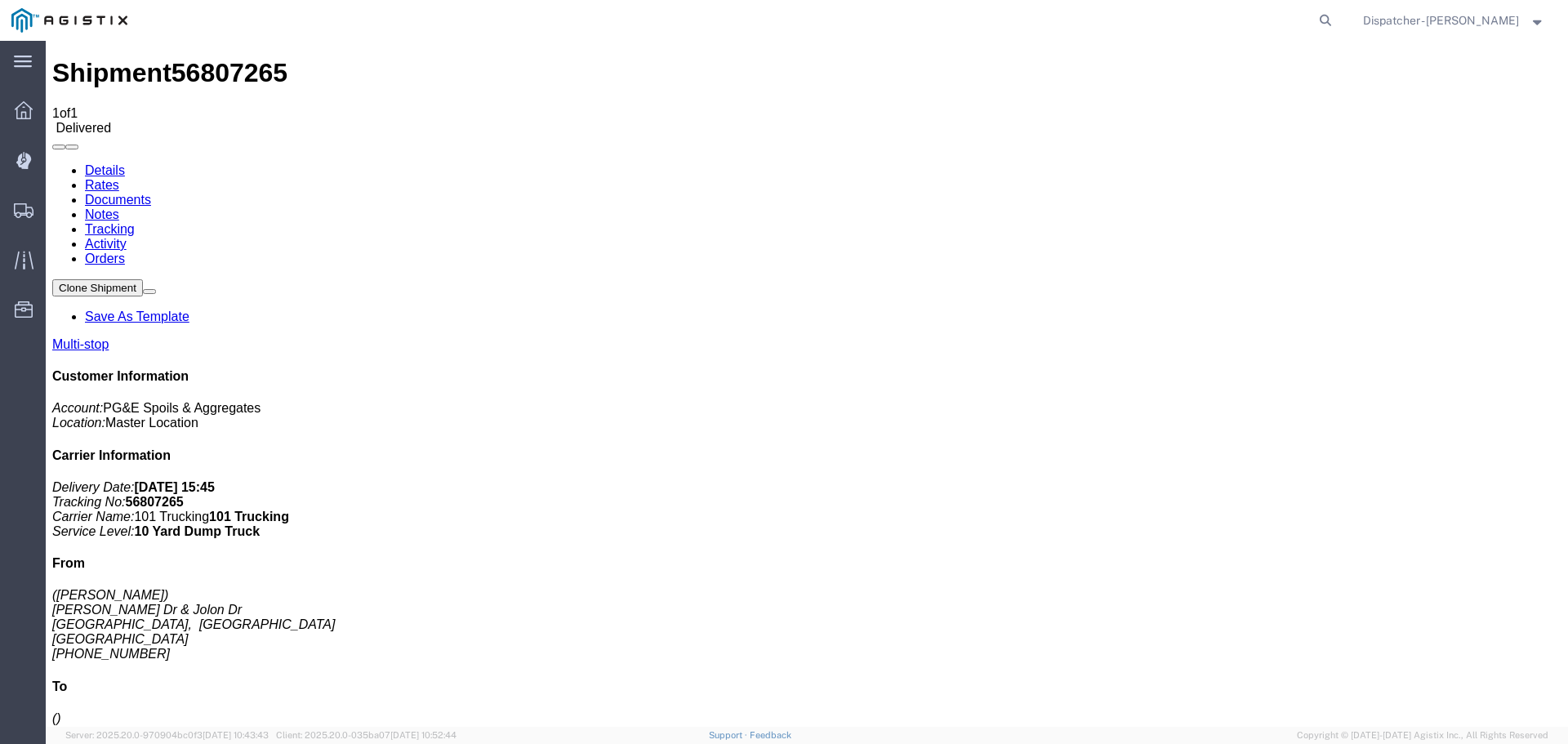
click at [56, 209] on span "Shipments" at bounding box center [51, 209] width 11 height 33
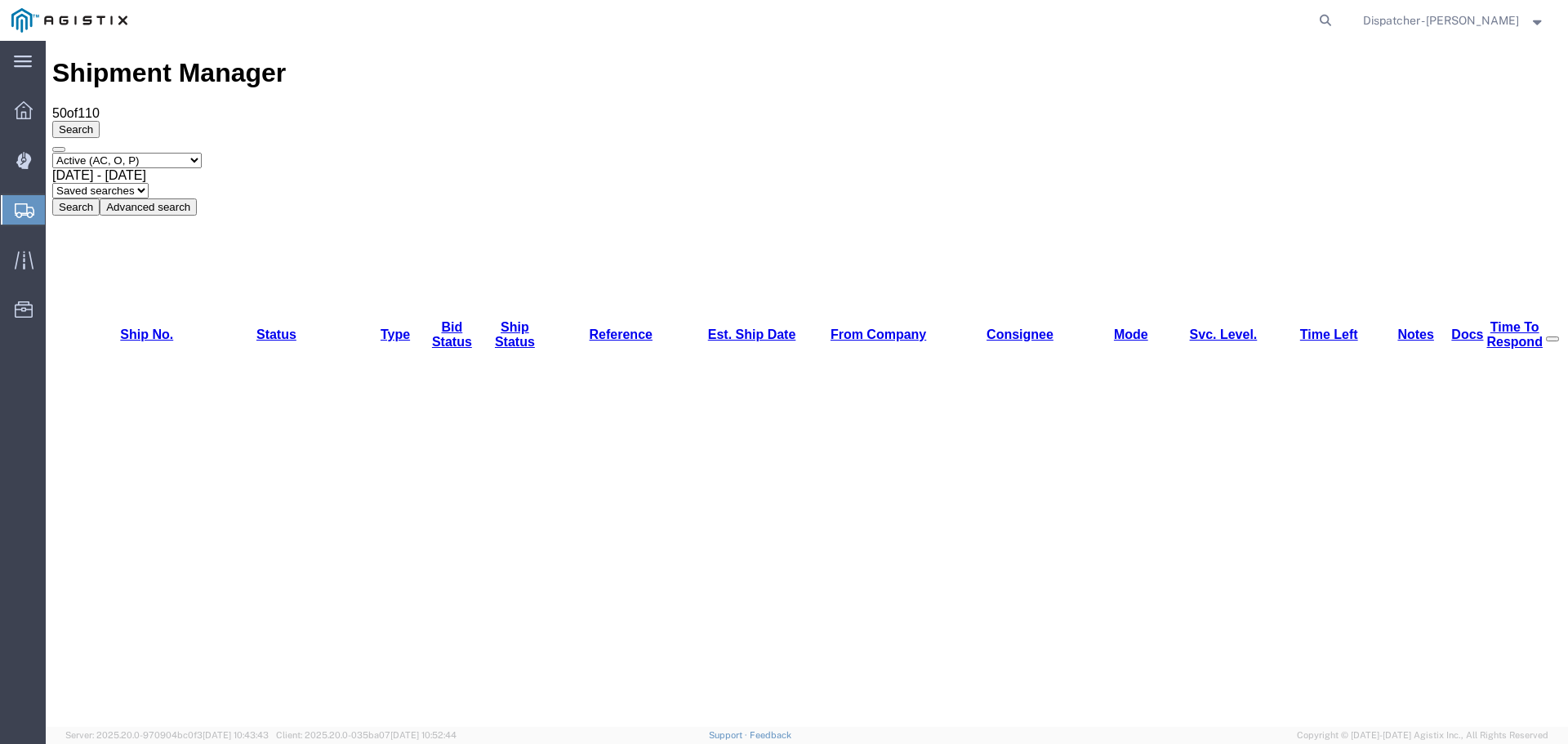
click at [170, 153] on select "Select status Active (AC, O, P) All Approved Awaiting Confirmation (AC) Booked …" at bounding box center [127, 161] width 149 height 16
select select "ALL"
click at [53, 153] on select "Select status Active (AC, O, P) All Approved Awaiting Confirmation (AC) Booked …" at bounding box center [127, 161] width 149 height 16
click at [147, 168] on span "[DATE] - [DATE]" at bounding box center [100, 175] width 94 height 14
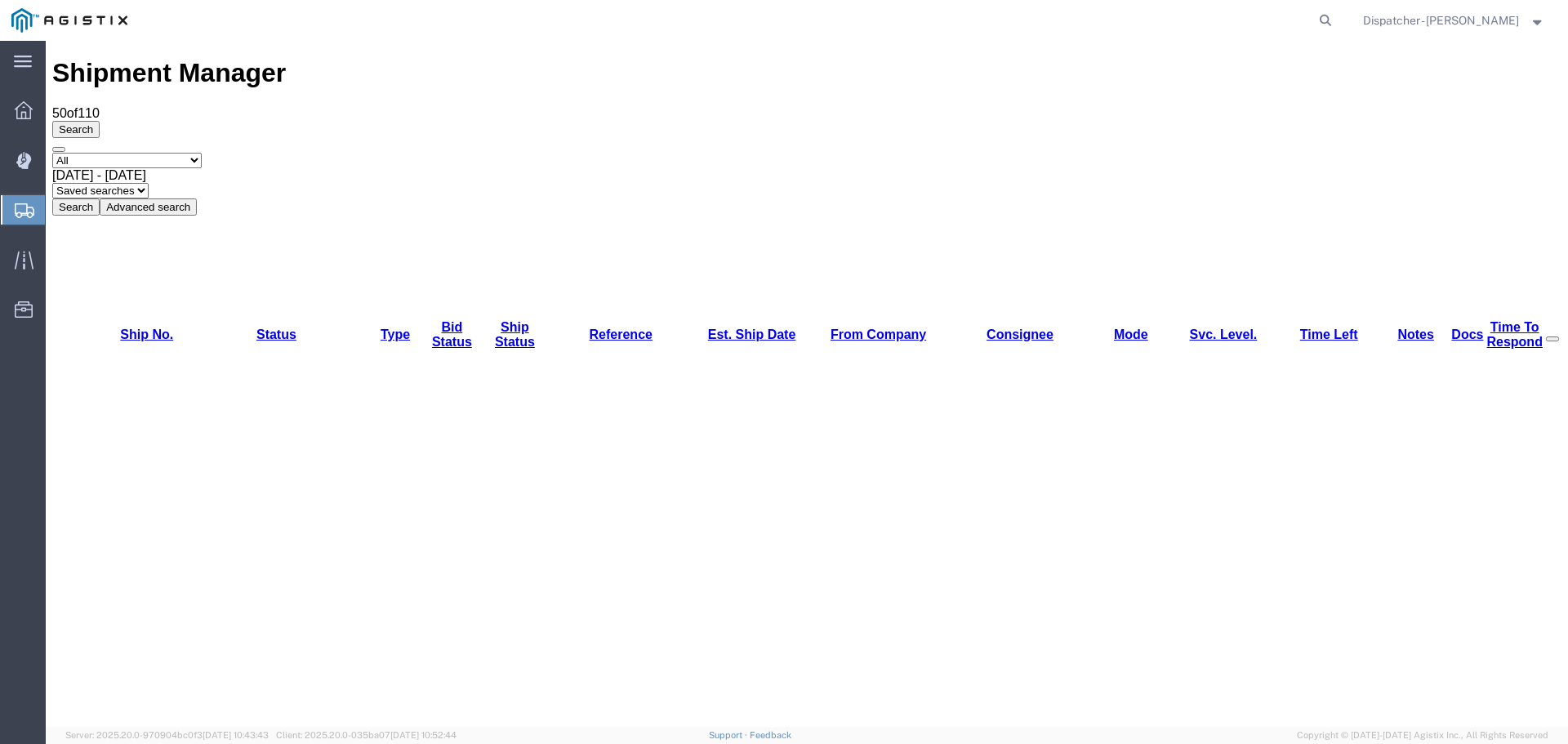
click at [100, 198] on button "Search" at bounding box center [76, 207] width 47 height 17
click at [147, 168] on span "[DATE] - [DATE]" at bounding box center [100, 175] width 94 height 14
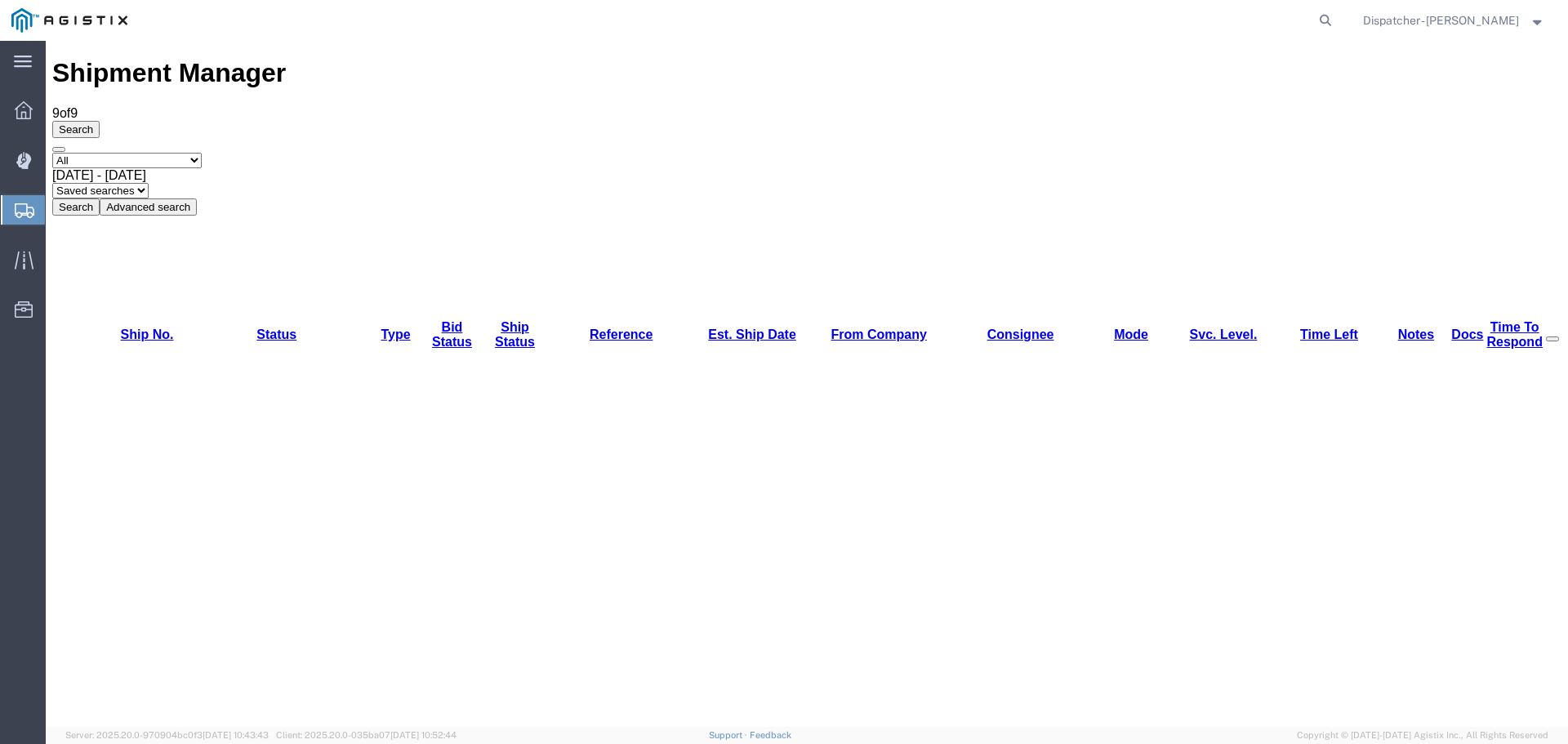
click at [100, 198] on button "Search" at bounding box center [76, 207] width 47 height 17
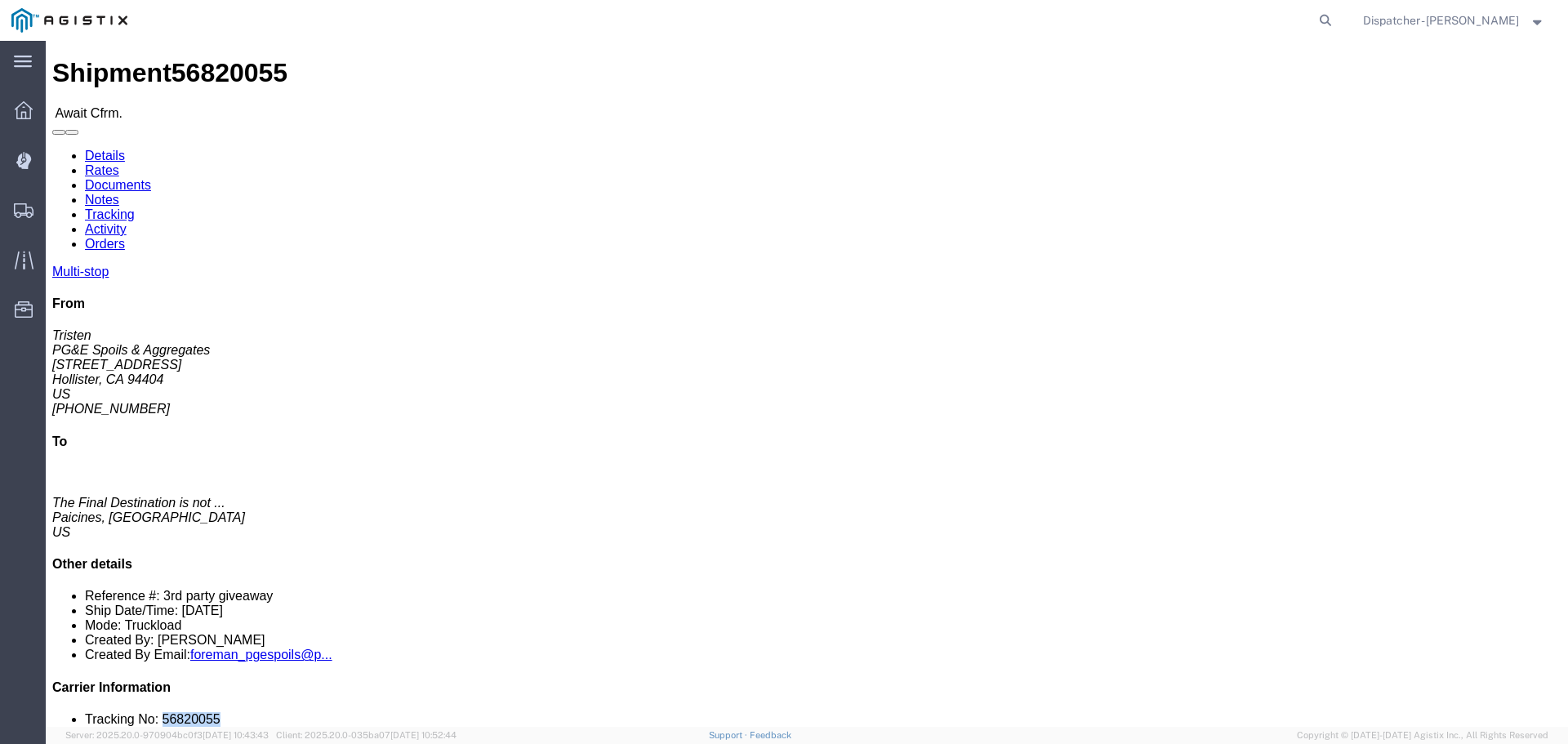
drag, startPoint x: 1350, startPoint y: 498, endPoint x: 1284, endPoint y: 488, distance: 66.8
click li "Tracking No: 56820055"
copy li "56820055"
click link "Tracking"
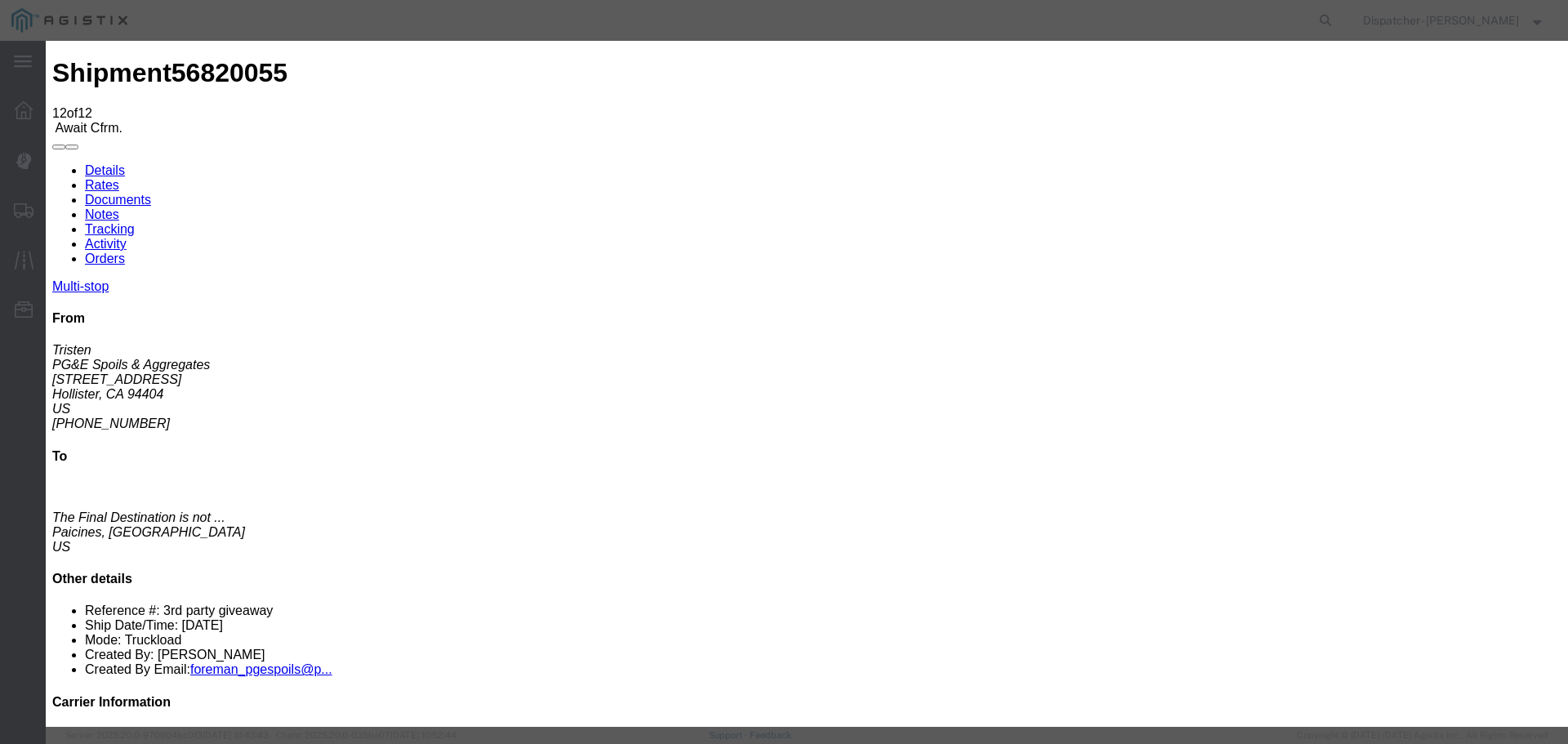
select select "DELIVRED"
type textarea "5 Loads"
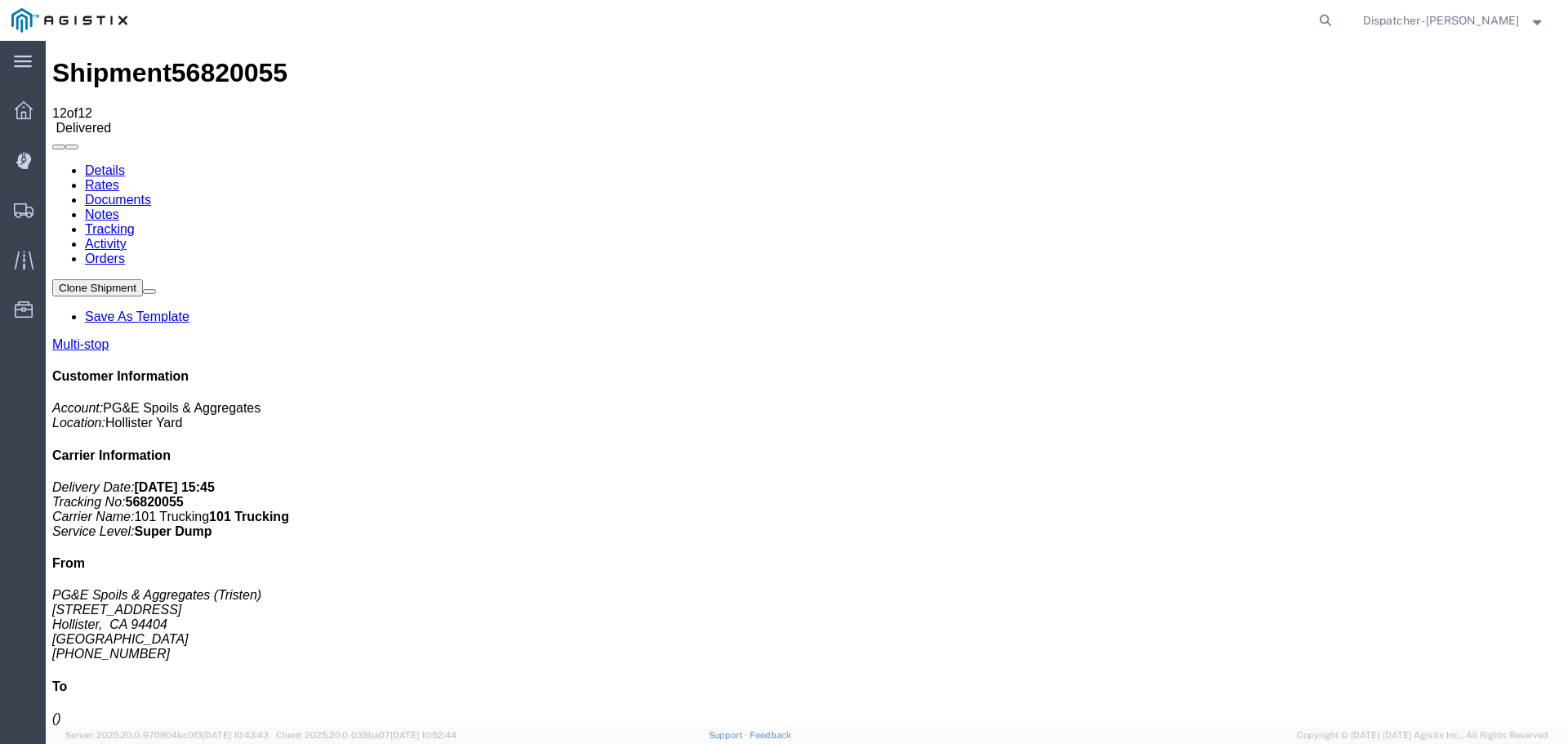
click at [119, 208] on link "Notes" at bounding box center [101, 214] width 35 height 14
click at [151, 193] on link "Documents" at bounding box center [117, 199] width 66 height 14
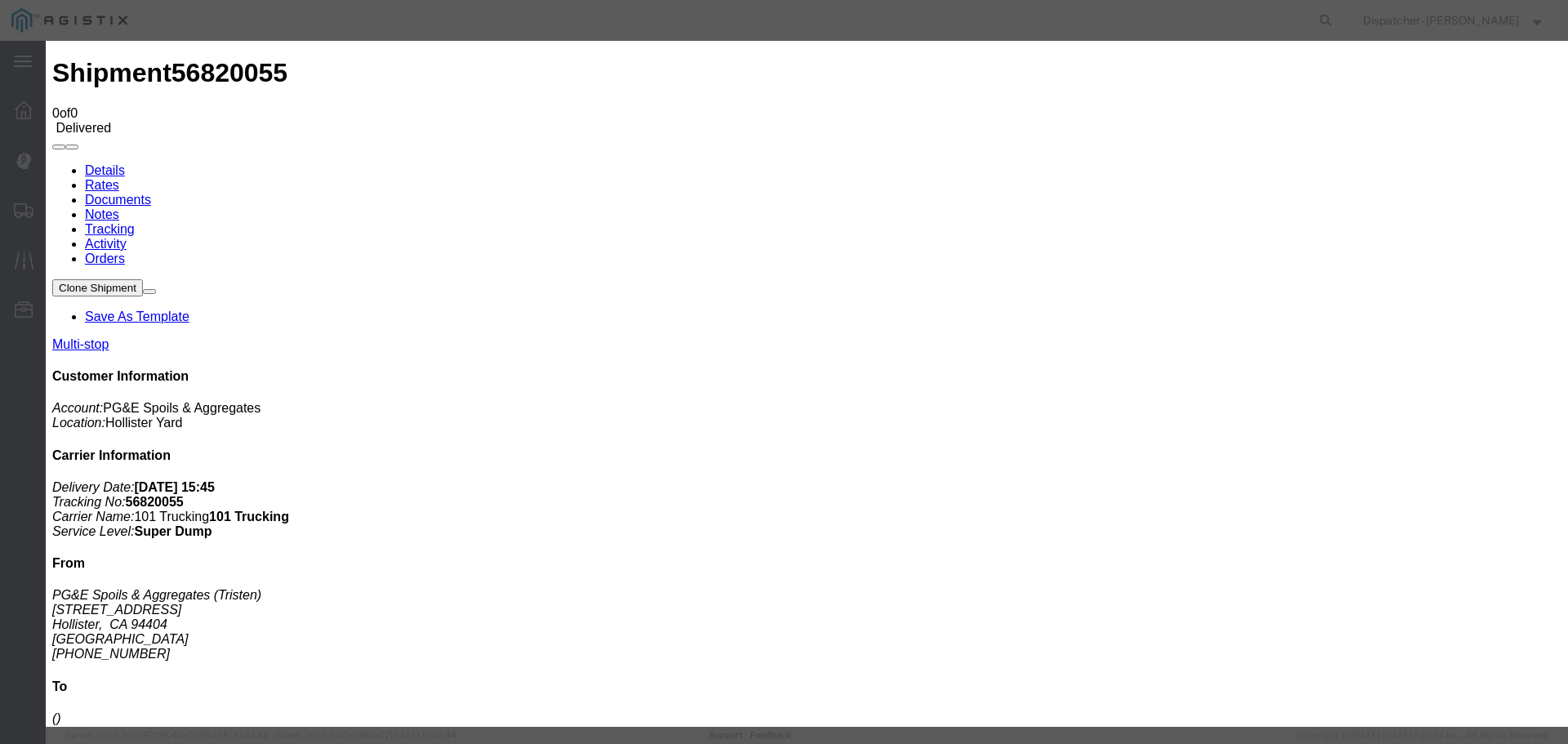
type input "Truck and Scale Tags"
type input "C:\fakepath\Truck and Scale Tags 56820055.pdf"
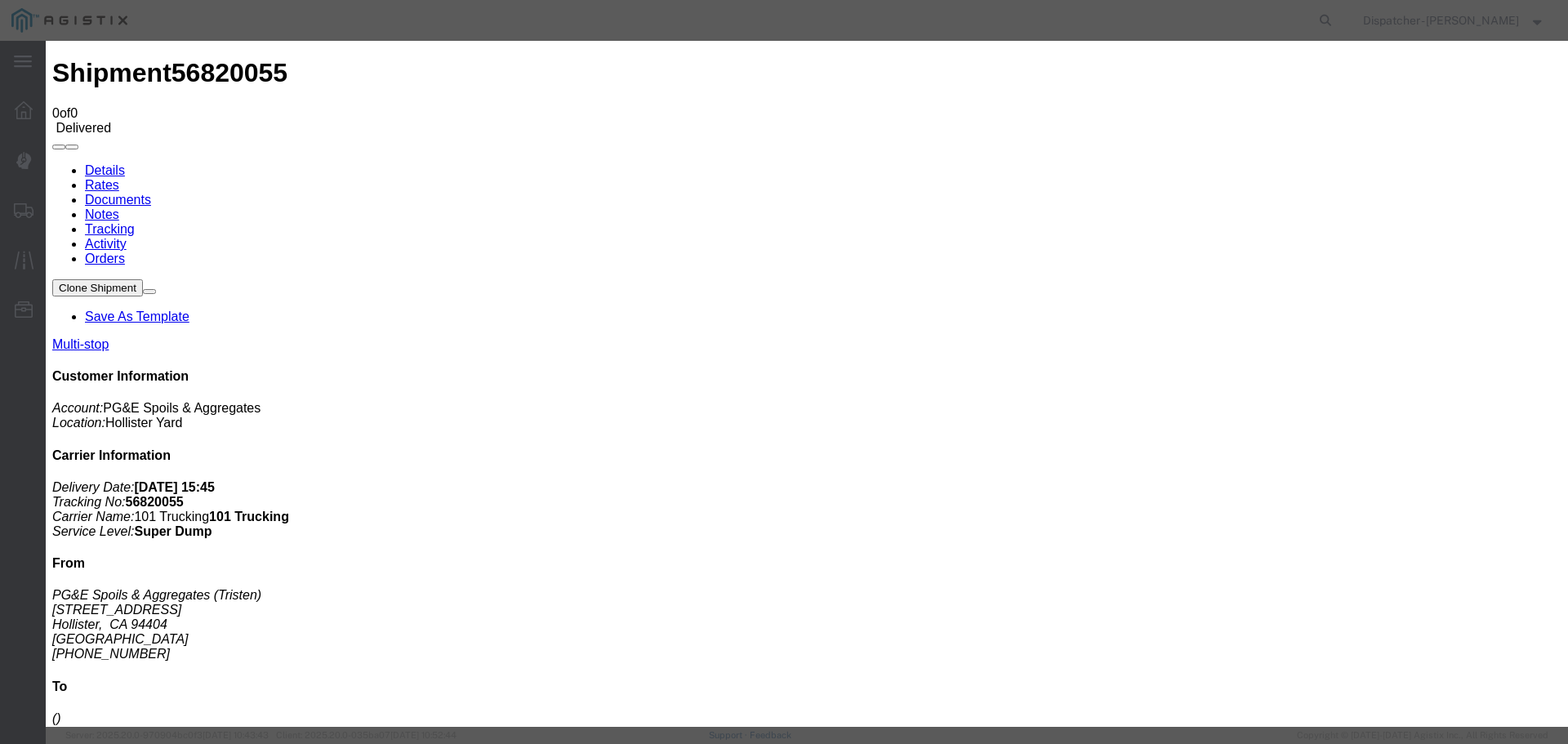
select select
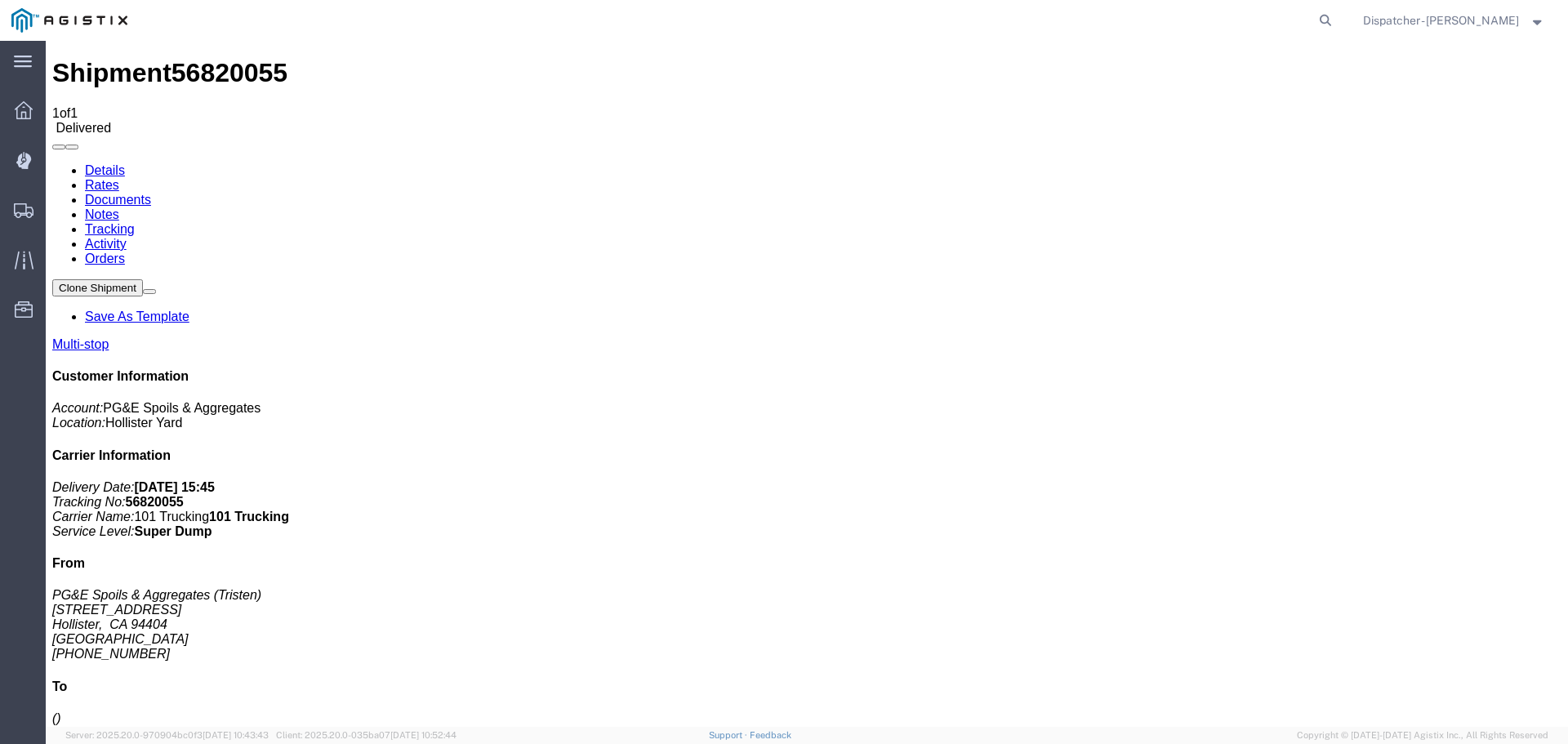
click at [56, 207] on span "Shipments" at bounding box center [51, 209] width 11 height 33
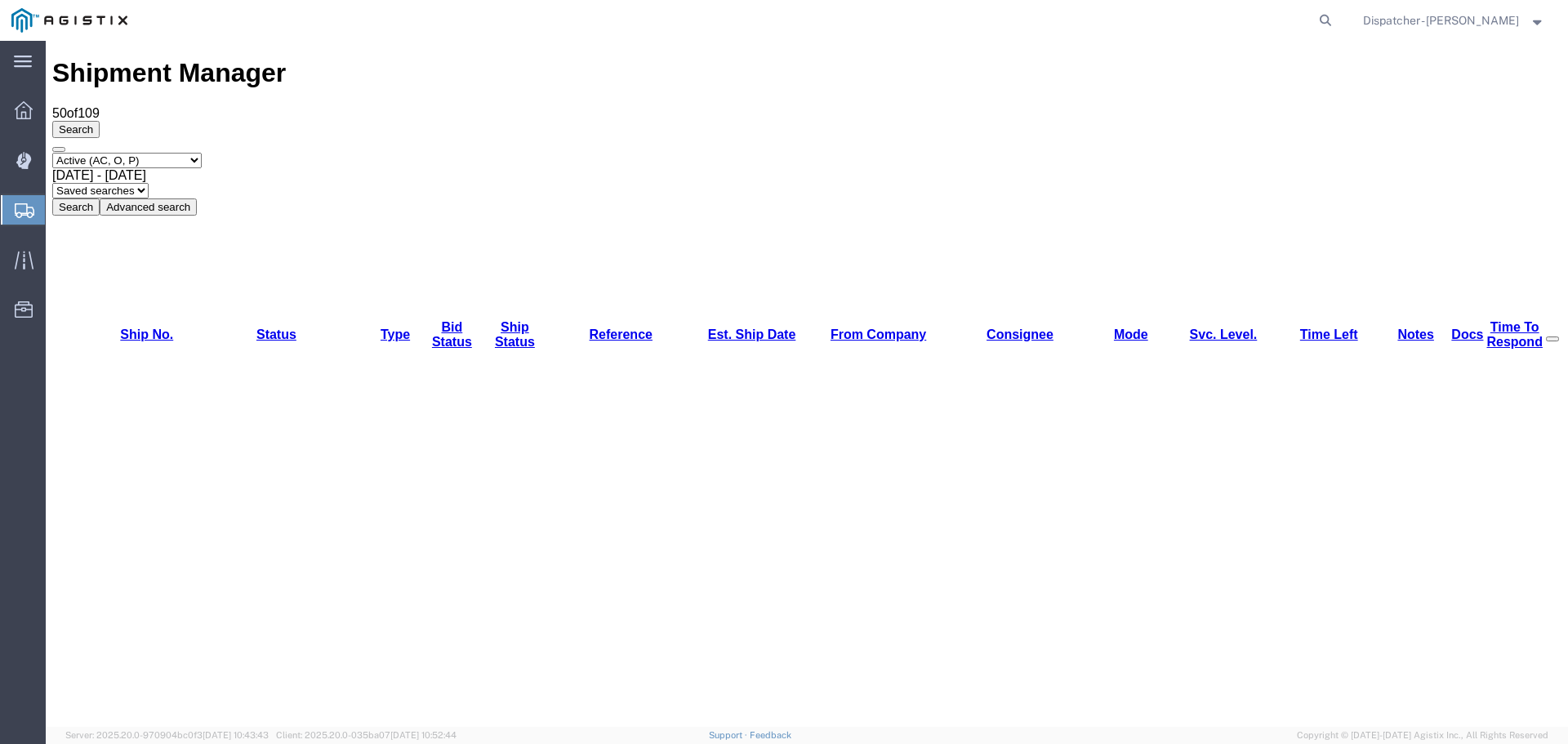
click at [160, 153] on select "Select status Active (AC, O, P) All Approved Awaiting Confirmation (AC) Booked …" at bounding box center [127, 161] width 149 height 16
select select "ALL"
click at [53, 153] on select "Select status Active (AC, O, P) All Approved Awaiting Confirmation (AC) Booked …" at bounding box center [127, 161] width 149 height 16
click at [371, 168] on div "[DATE] - [DATE]" at bounding box center [807, 176] width 1510 height 15
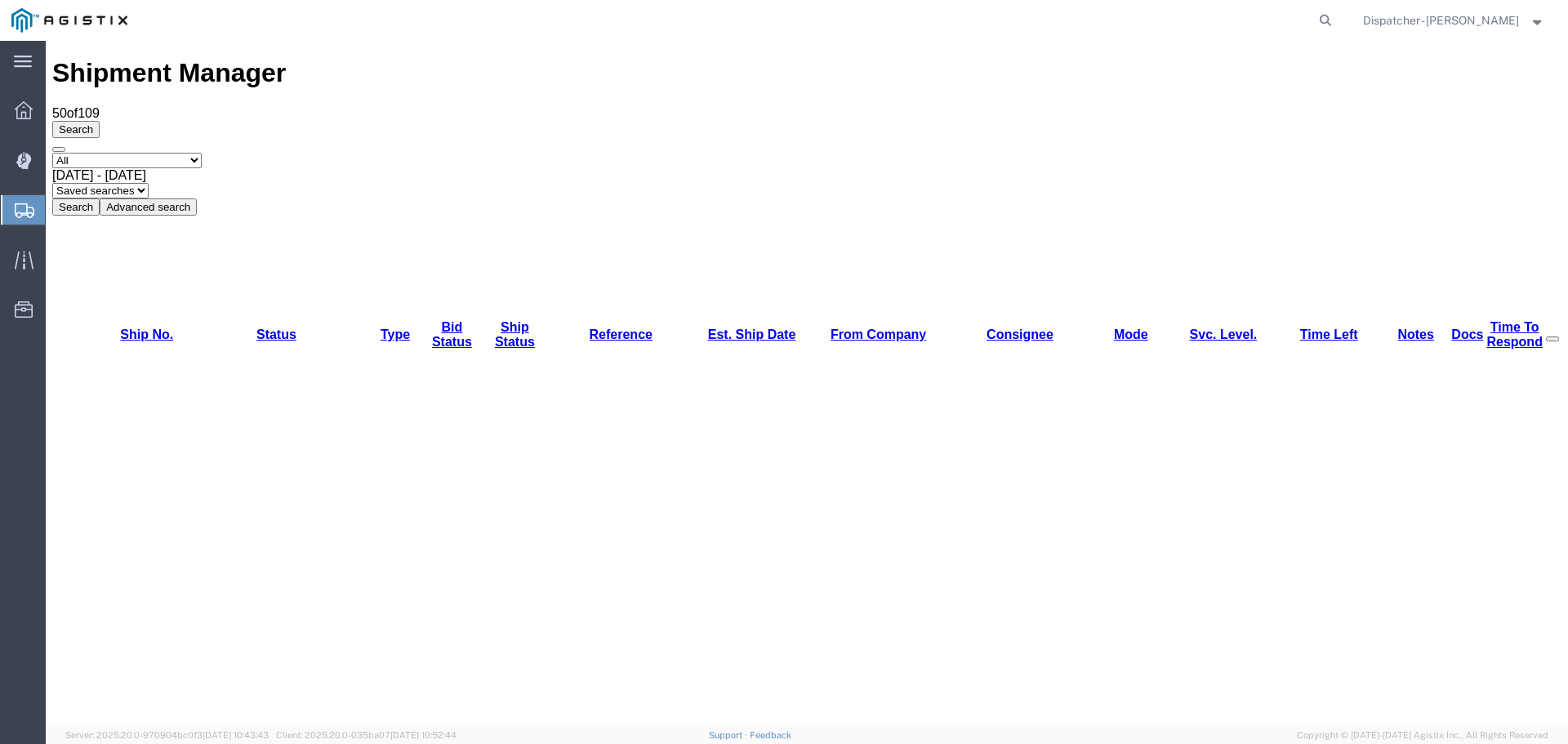
click at [100, 198] on button "Search" at bounding box center [76, 207] width 47 height 17
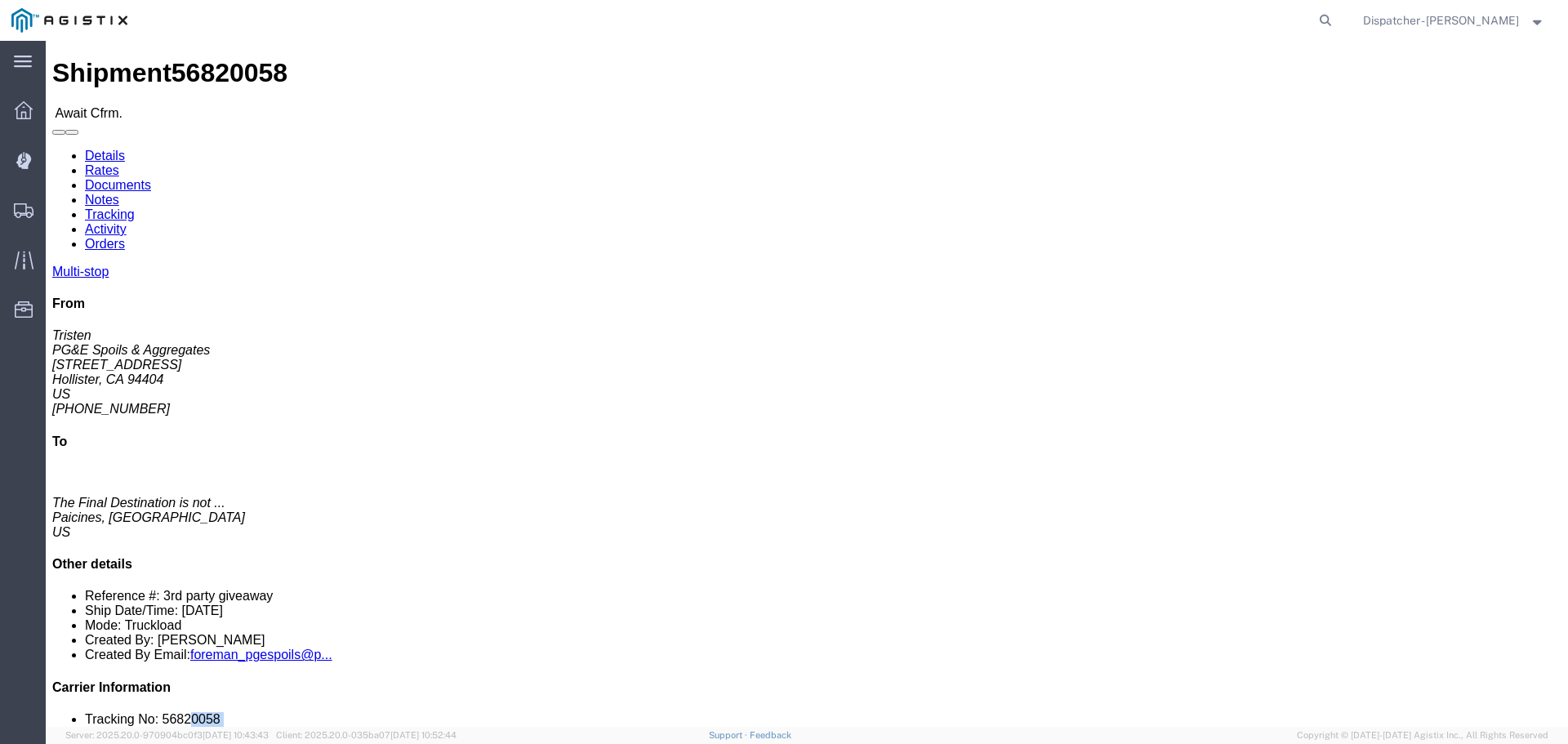
drag, startPoint x: 1364, startPoint y: 499, endPoint x: 1316, endPoint y: 492, distance: 48.5
click ul "Tracking No: 56820058 Contact Name: Contact Phone: Service Level: Super Dump Ca…"
click li "Tracking No: 56820058"
click div "Multi-stop From Tristen PG&E Spoils & Aggregates [STREET_ADDRESS][PERSON_NAME] …"
drag, startPoint x: 1335, startPoint y: 487, endPoint x: 1284, endPoint y: 490, distance: 51.1
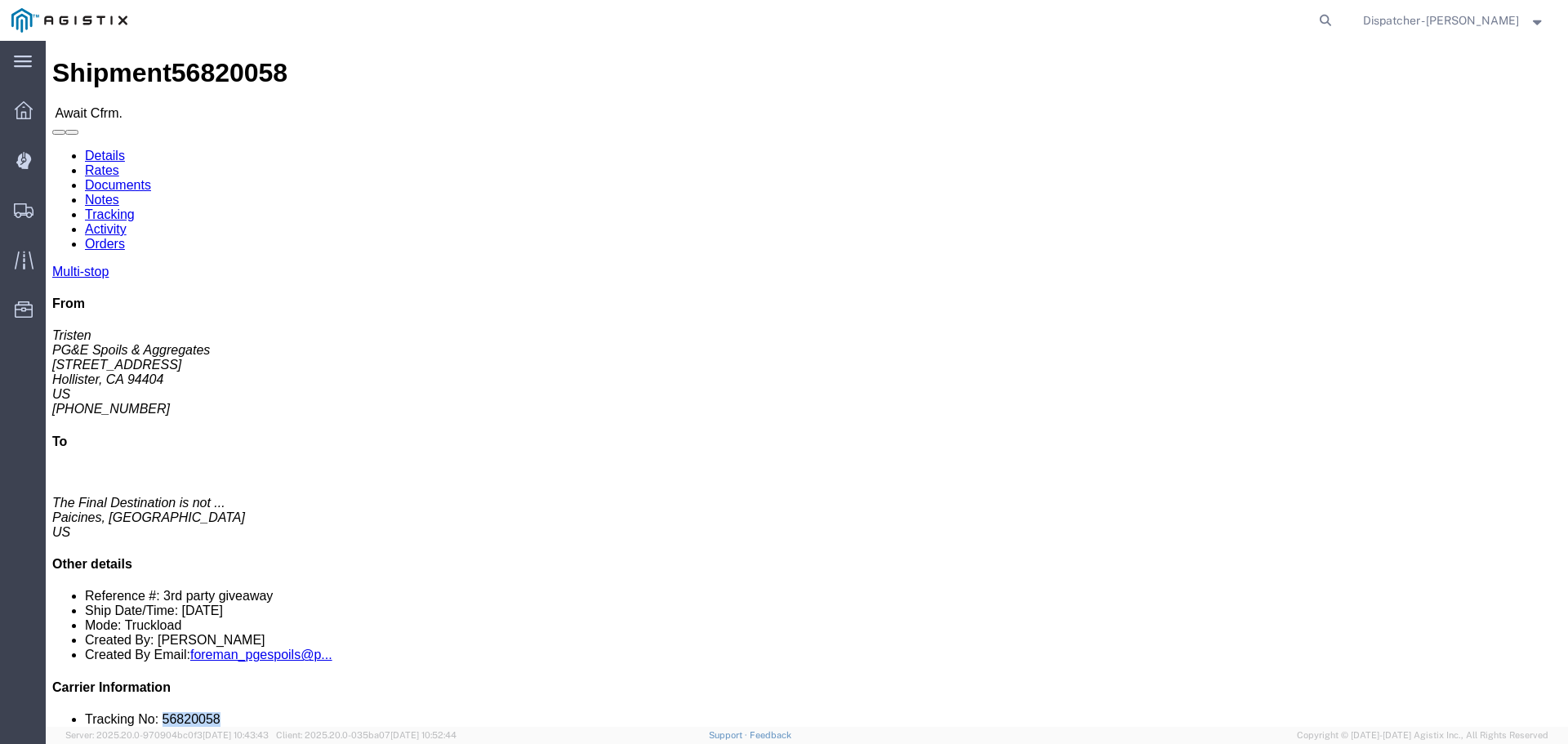
click li "Tracking No: 56820058"
copy li "56820058"
click link "Tracking"
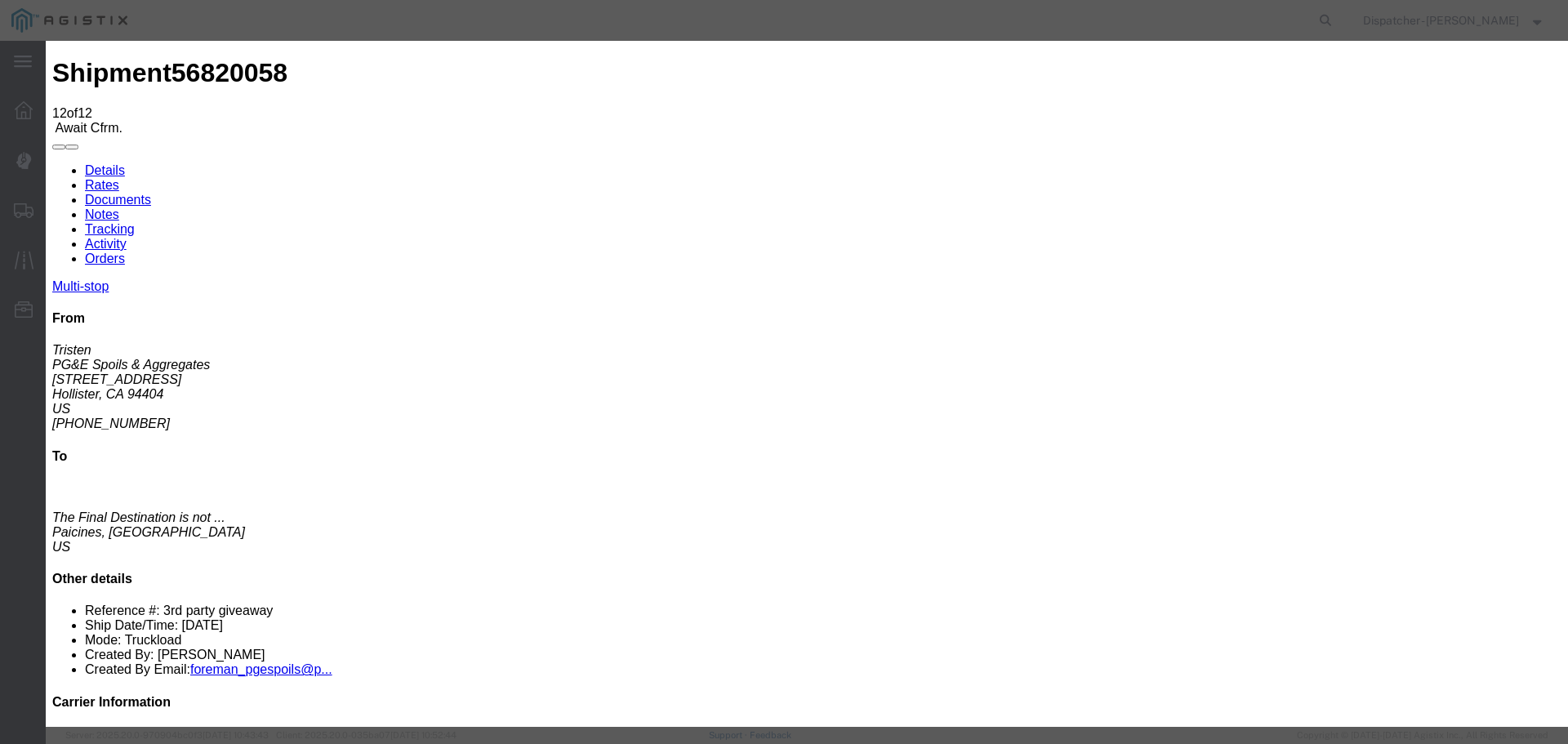
select select "DELIVRED"
type textarea "5 Loads"
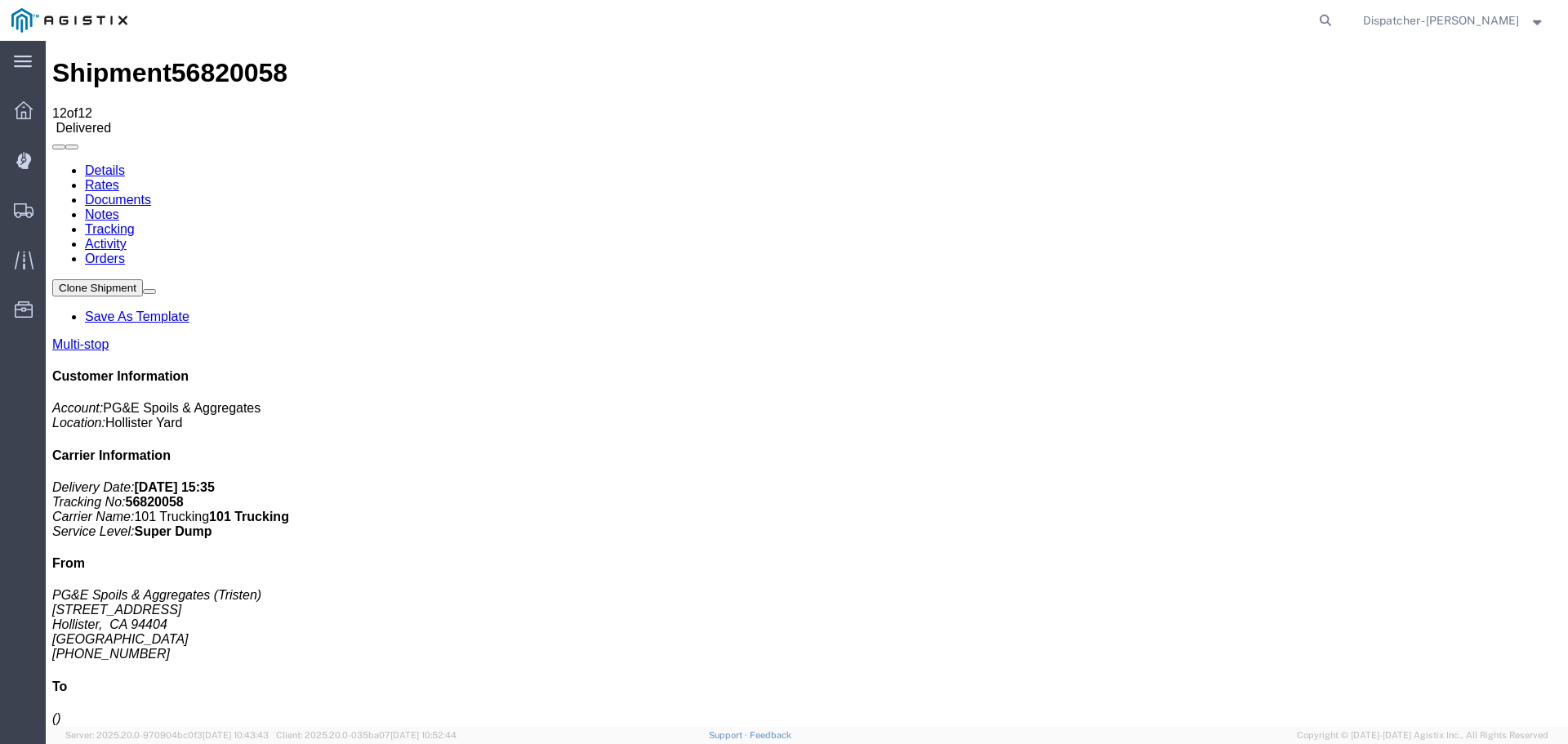
click at [119, 208] on link "Notes" at bounding box center [101, 214] width 35 height 14
click at [151, 193] on link "Documents" at bounding box center [117, 199] width 66 height 14
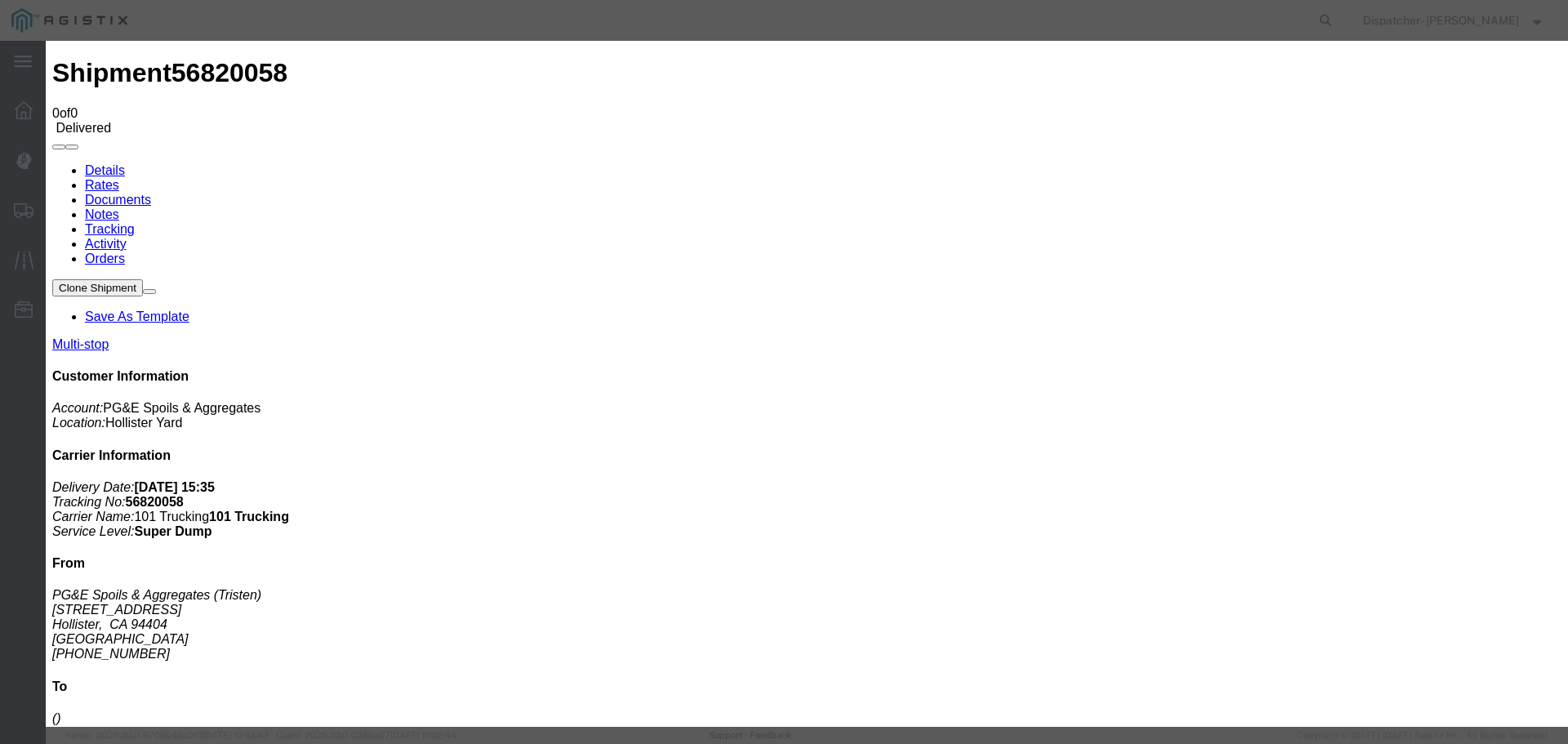
type input "Truck and Scale Tags"
type input "C:\fakepath\Truck and Scale Tags 56820058.pdf"
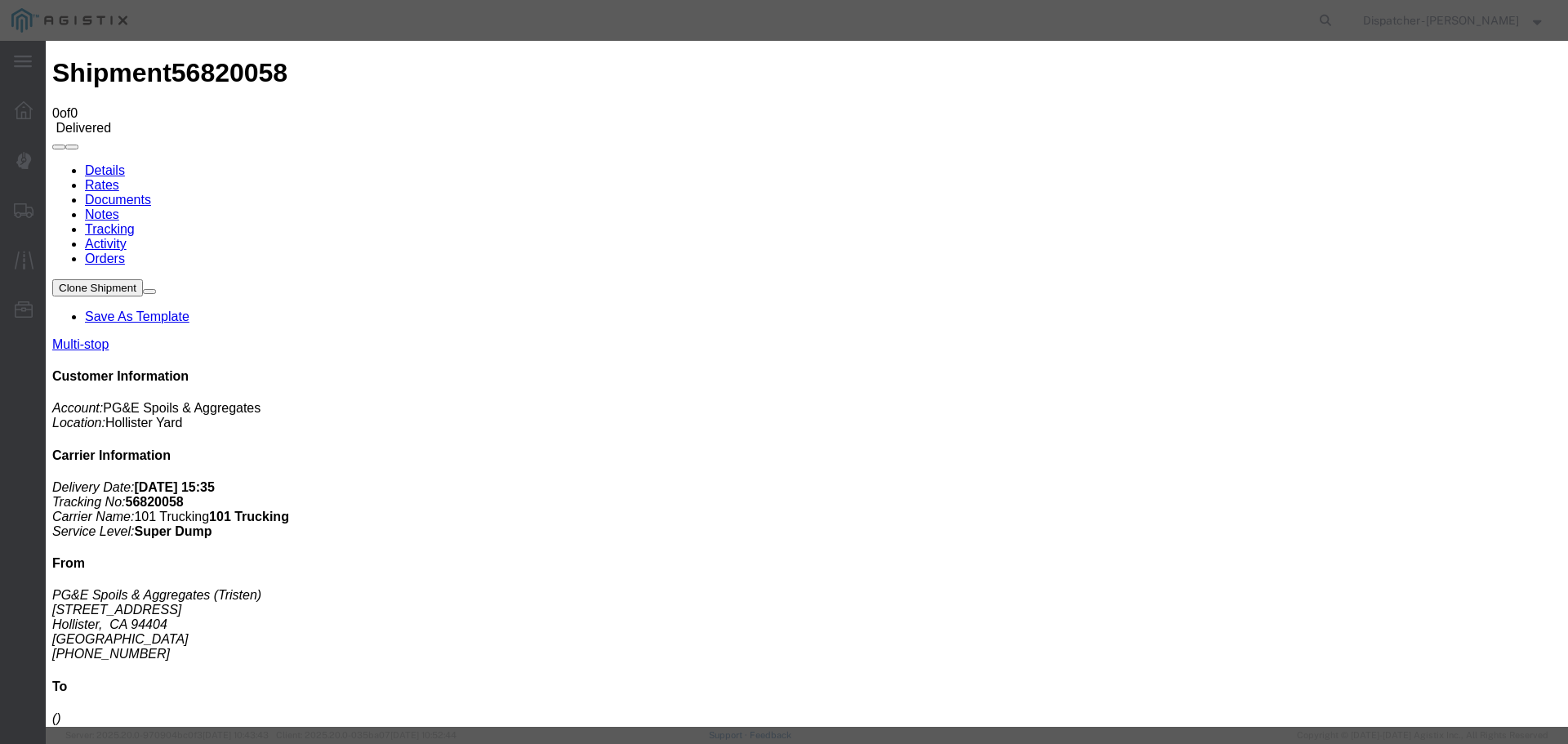
select select
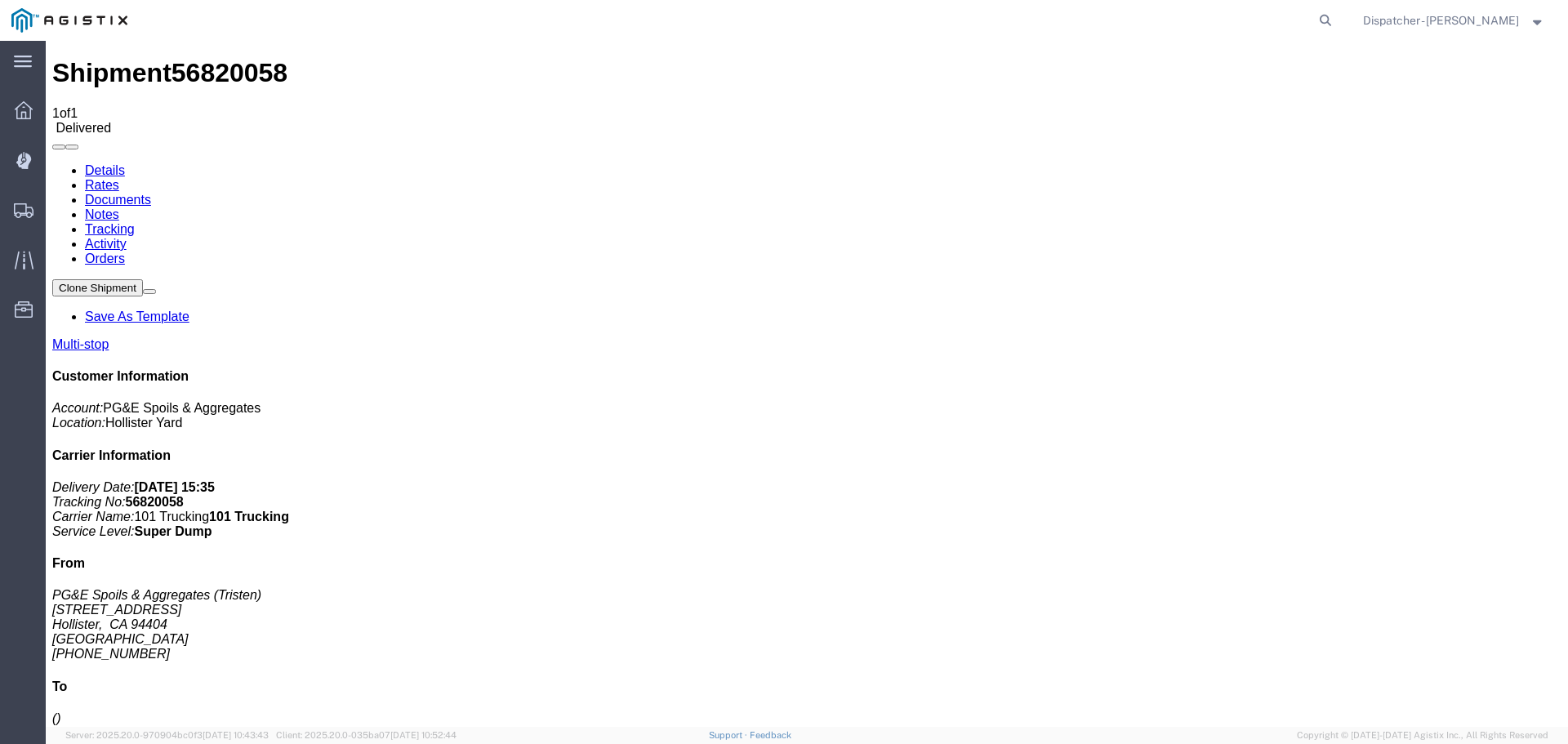
click at [56, 214] on span "Shipments" at bounding box center [51, 209] width 11 height 33
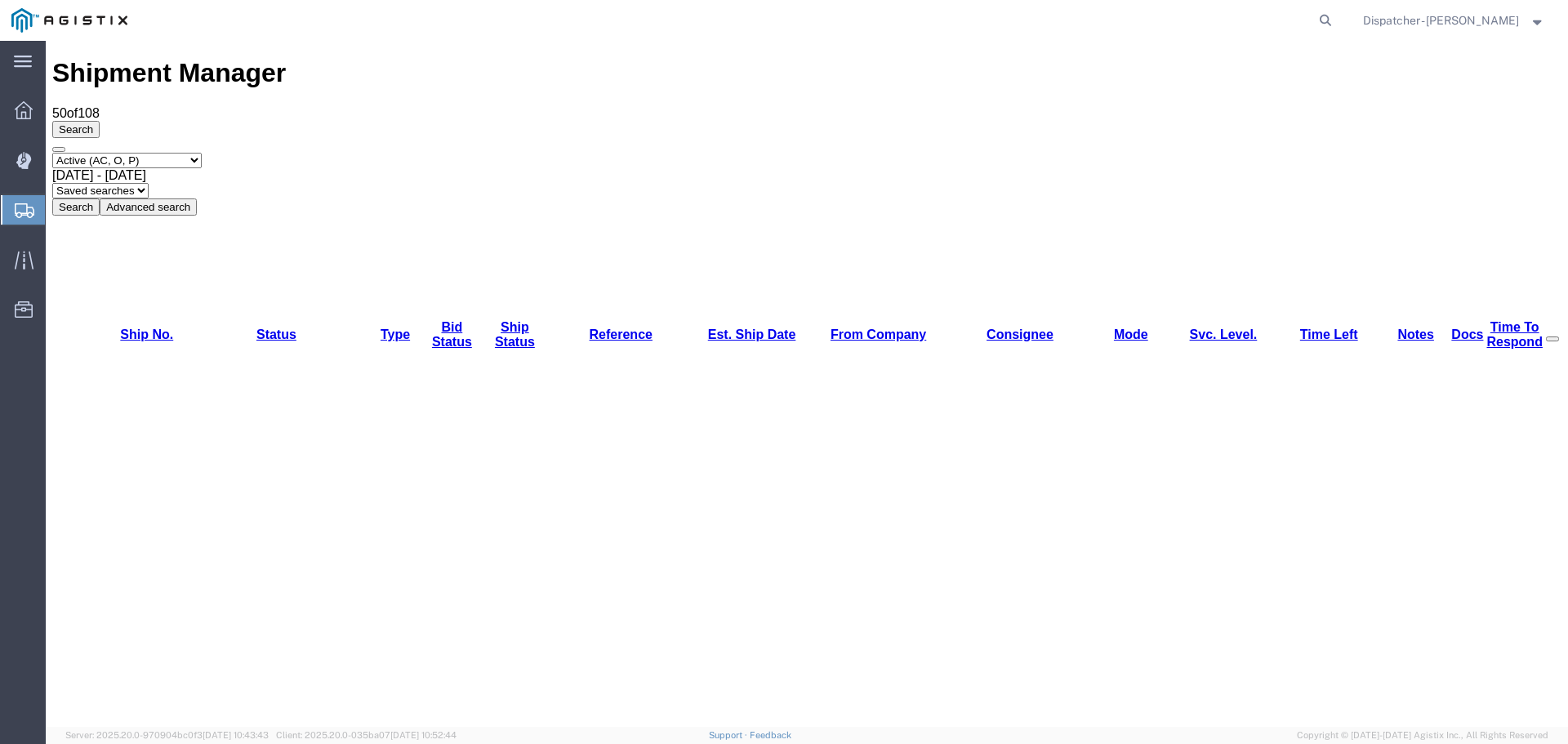
click at [112, 153] on select "Select status Active (AC, O, P) All Approved Awaiting Confirmation (AC) Booked …" at bounding box center [127, 161] width 149 height 16
select select "ALL"
click at [53, 153] on select "Select status Active (AC, O, P) All Approved Awaiting Confirmation (AC) Booked …" at bounding box center [127, 161] width 149 height 16
click at [147, 168] on span "[DATE] - [DATE]" at bounding box center [100, 175] width 94 height 14
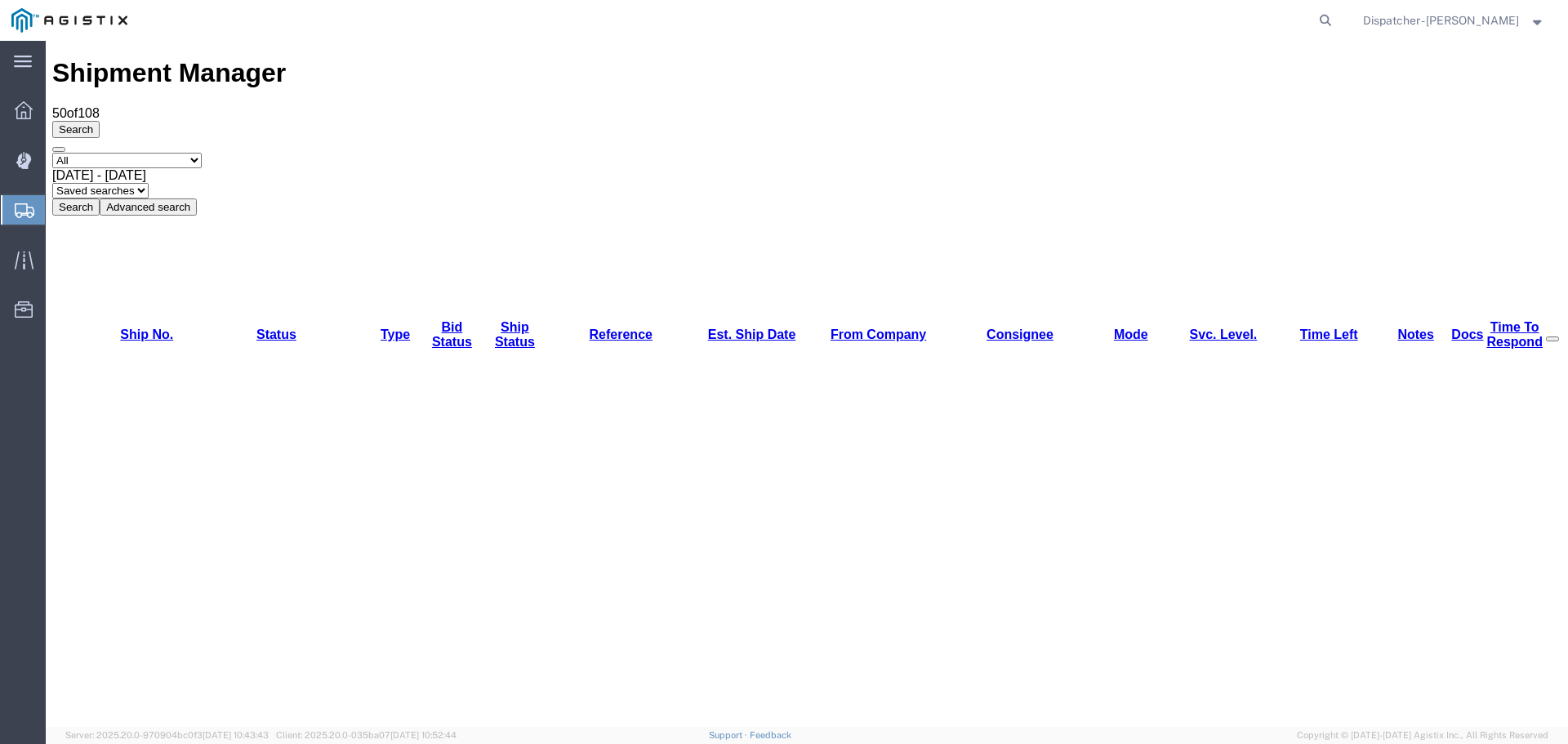
click at [100, 198] on button "Search" at bounding box center [76, 207] width 47 height 17
